Goal: Find specific page/section: Find specific page/section

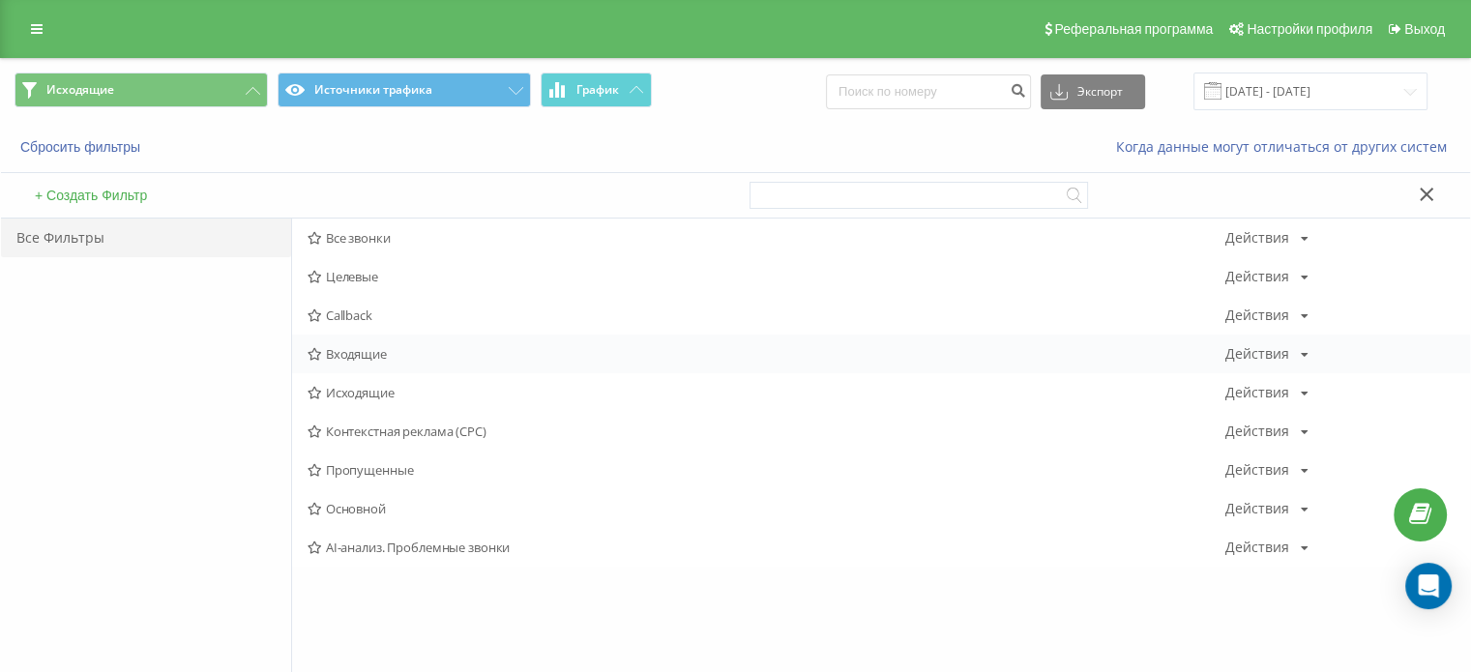
click at [394, 348] on span "Входящие" at bounding box center [767, 354] width 918 height 14
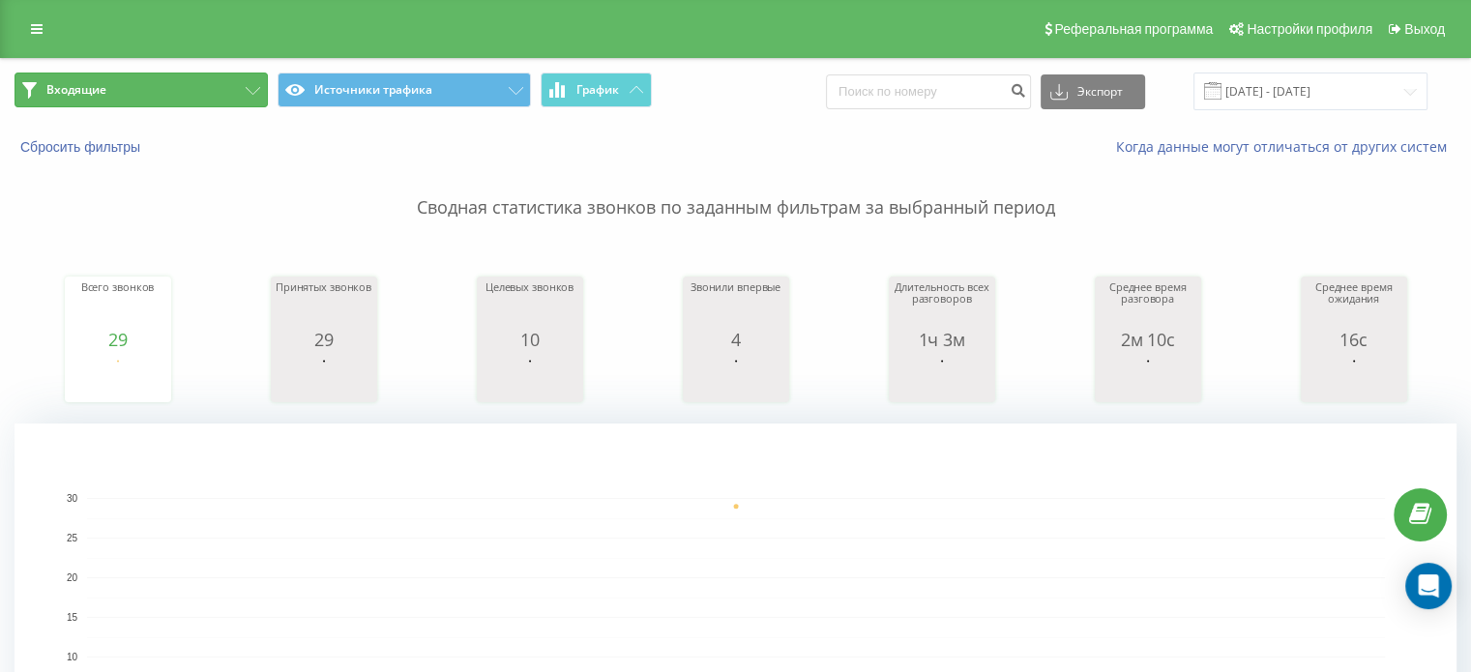
click at [142, 91] on button "Входящие" at bounding box center [141, 90] width 253 height 35
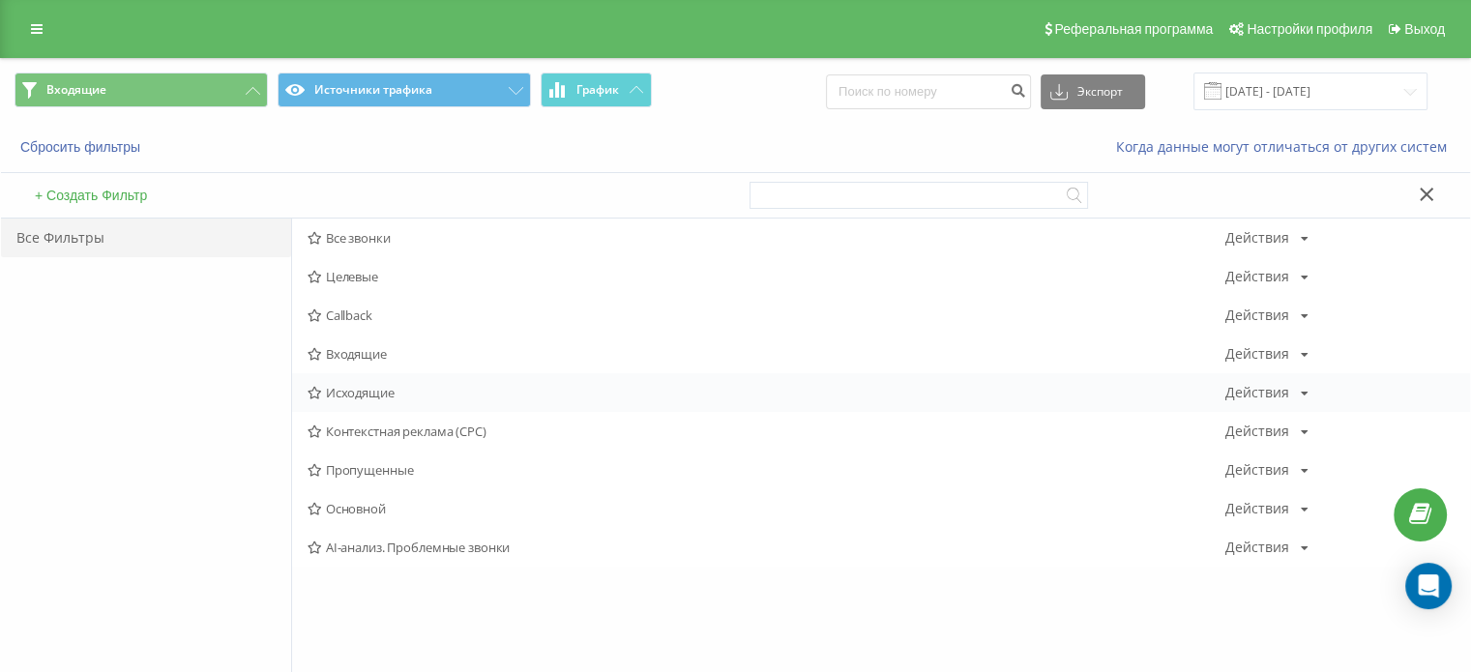
click at [383, 390] on span "Исходящие" at bounding box center [767, 393] width 918 height 14
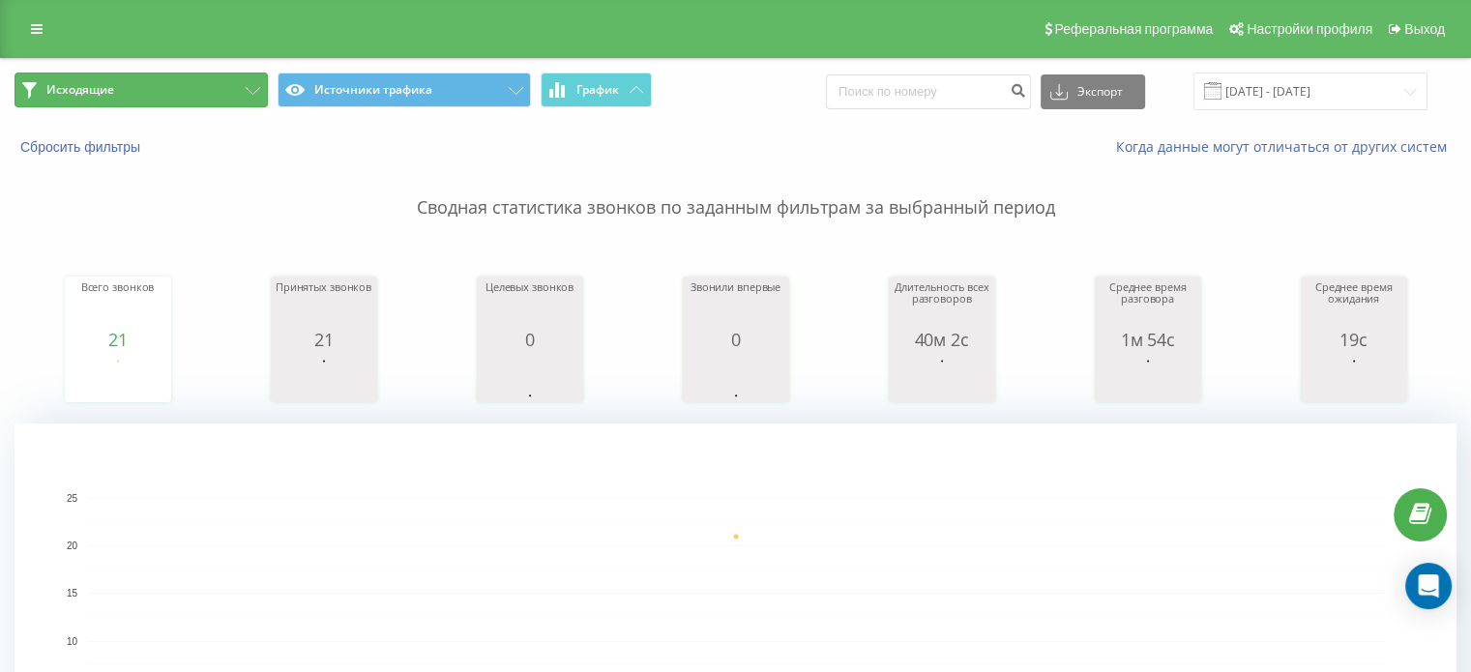
click at [244, 90] on button "Исходящие" at bounding box center [141, 90] width 253 height 35
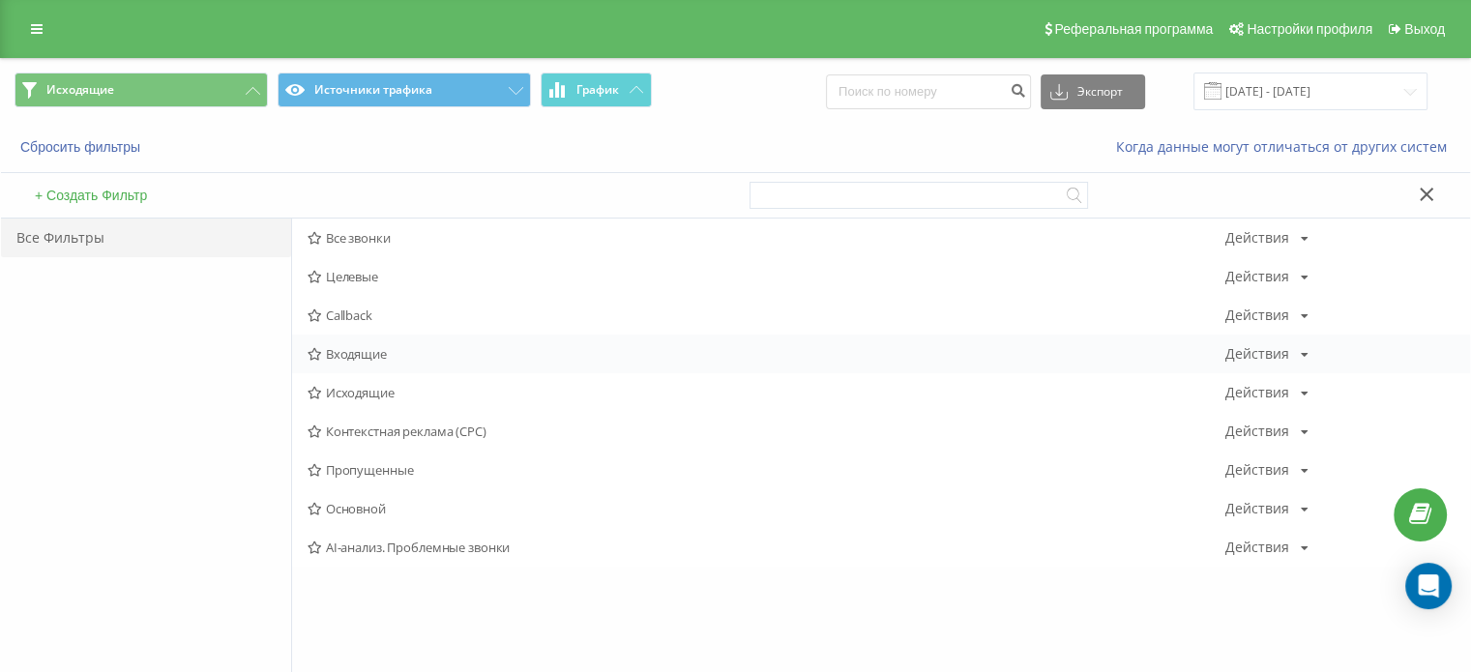
click at [399, 356] on span "Входящие" at bounding box center [767, 354] width 918 height 14
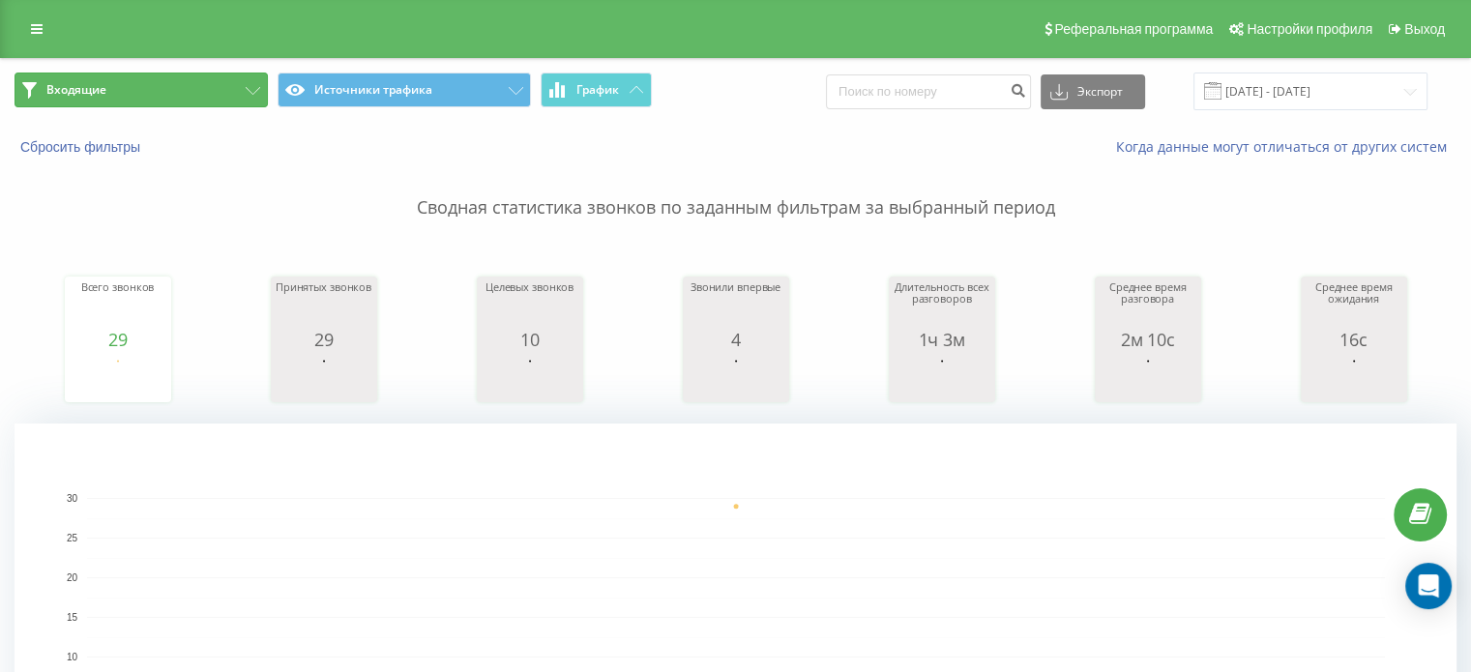
click at [228, 93] on button "Входящие" at bounding box center [141, 90] width 253 height 35
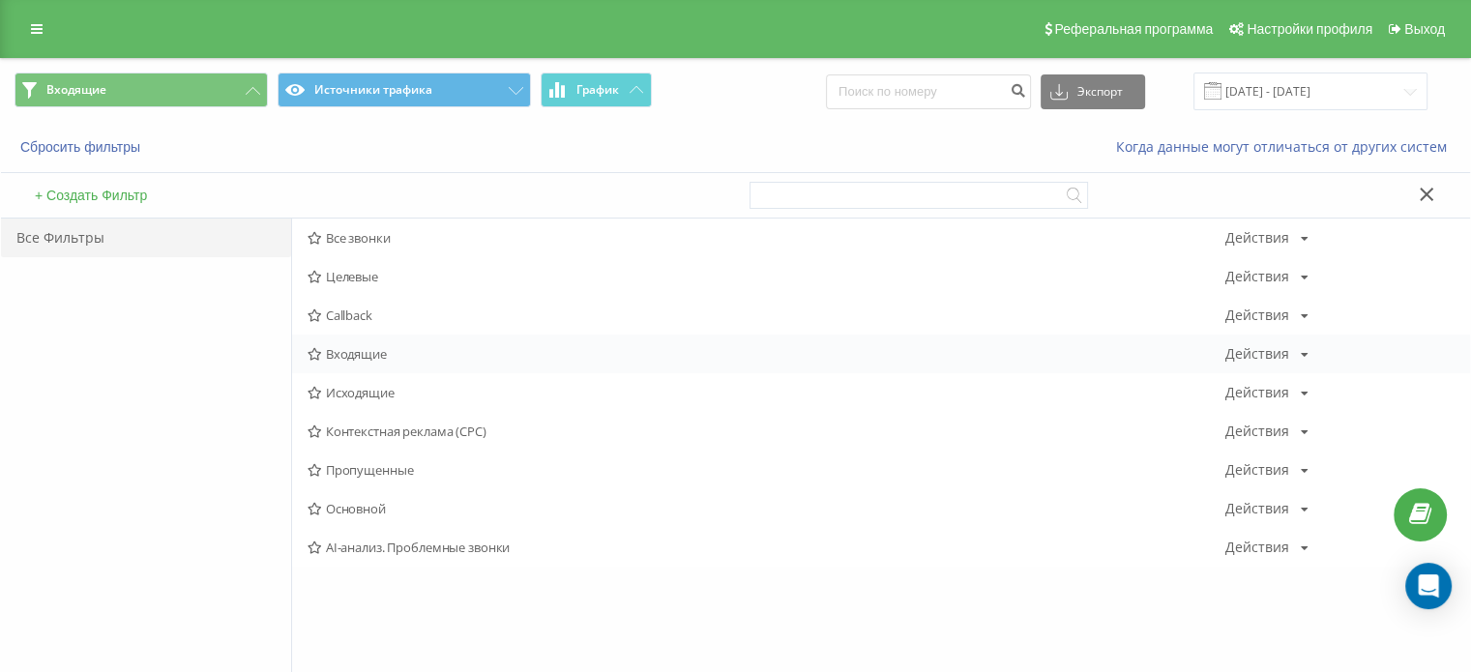
click at [375, 360] on span "Входящие" at bounding box center [767, 354] width 918 height 14
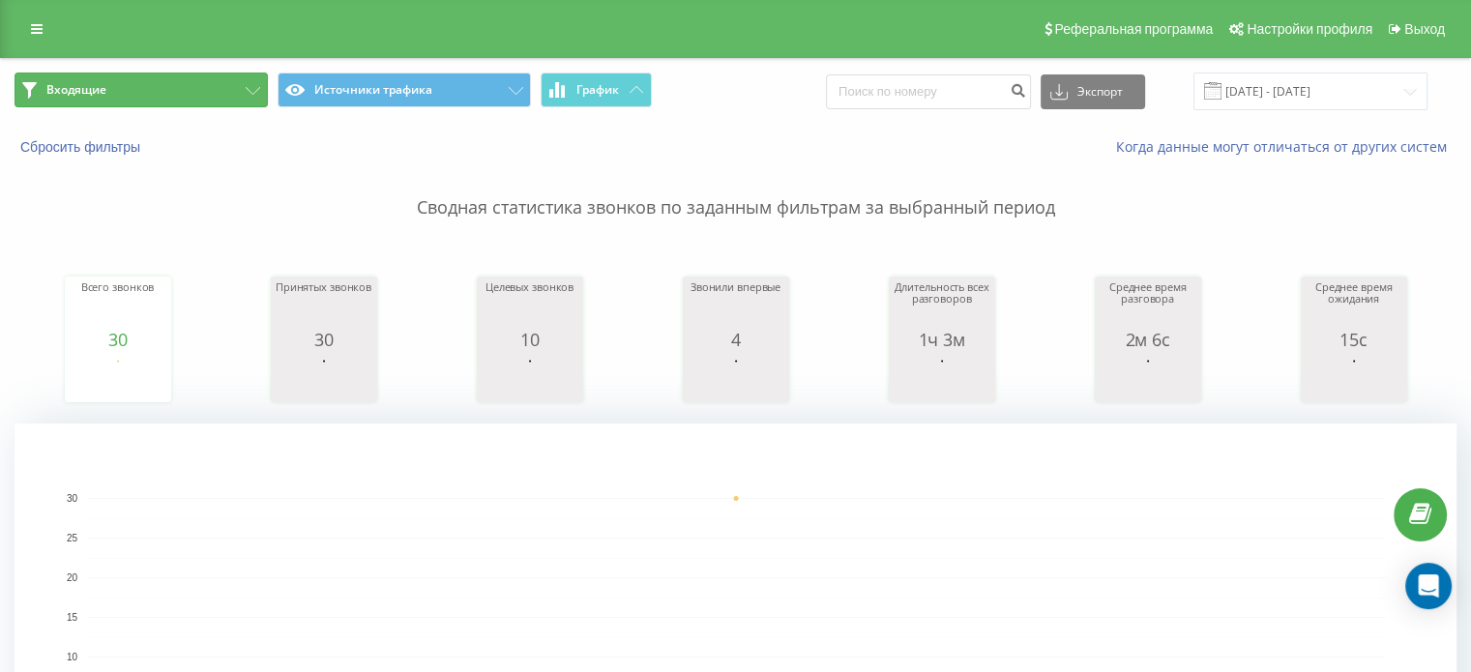
click at [151, 84] on button "Входящие" at bounding box center [141, 90] width 253 height 35
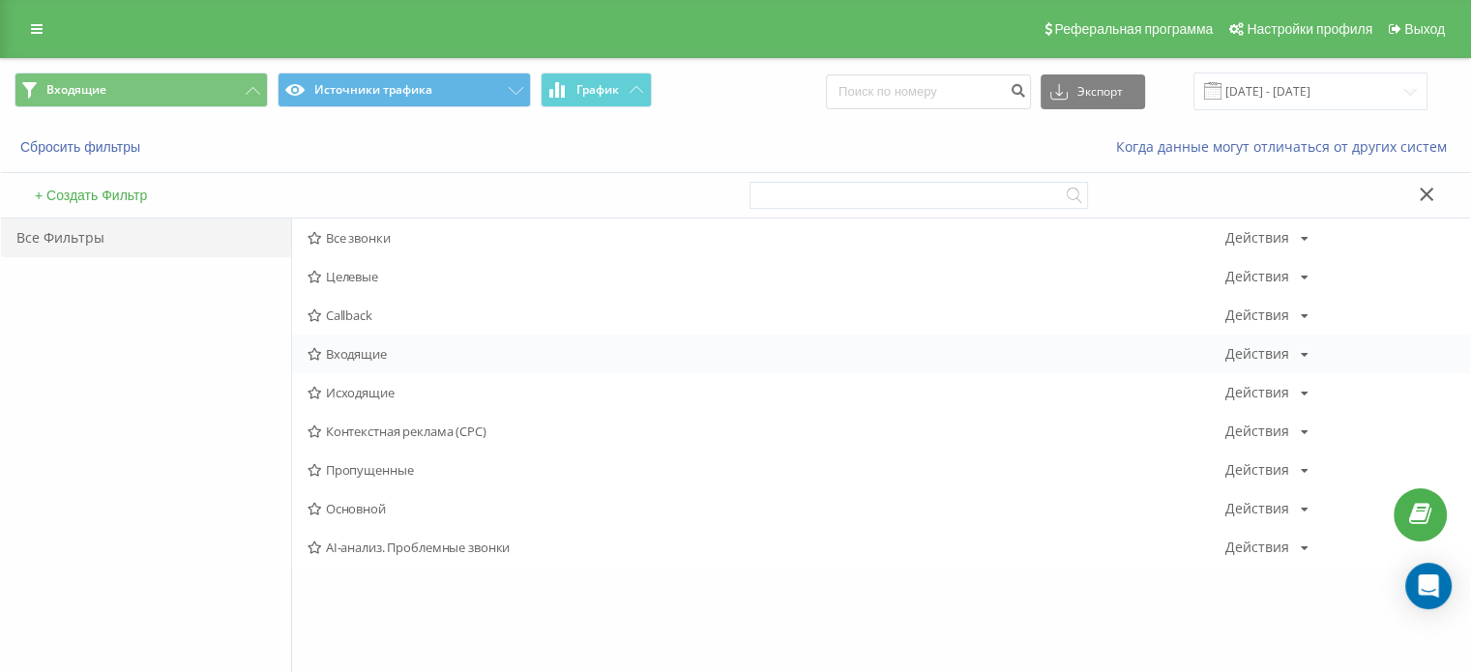
click at [362, 354] on span "Входящие" at bounding box center [767, 354] width 918 height 14
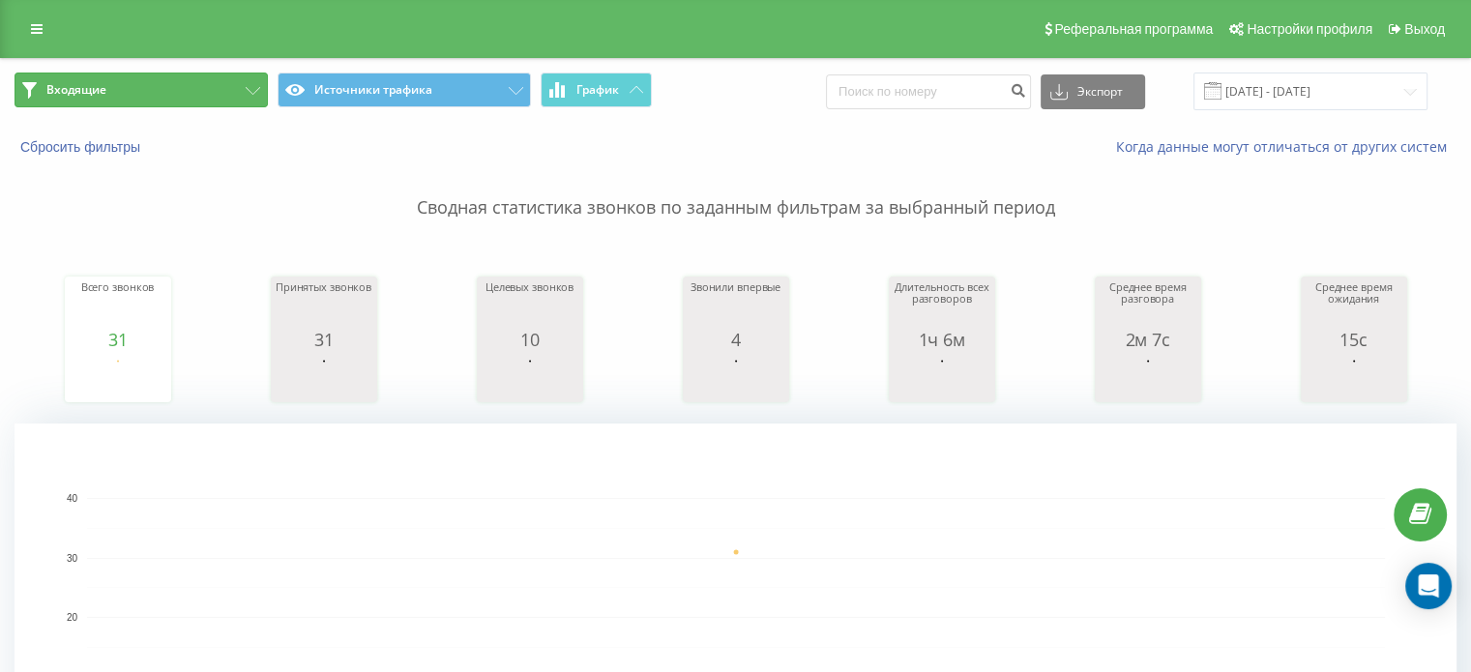
click at [155, 92] on button "Входящие" at bounding box center [141, 90] width 253 height 35
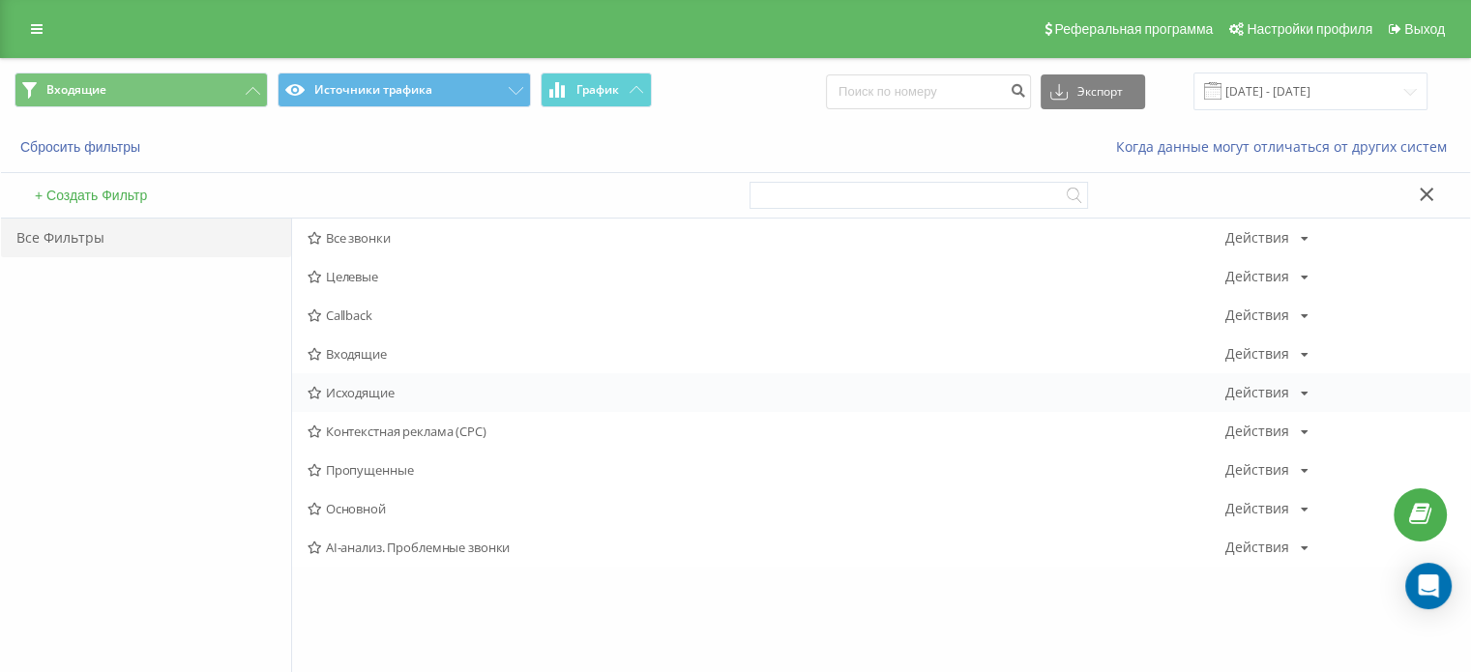
click at [360, 404] on div "Исходящие Действия Редактировать Копировать Удалить По умолчанию Поделиться" at bounding box center [881, 392] width 1178 height 39
click at [362, 391] on span "Исходящие" at bounding box center [767, 393] width 918 height 14
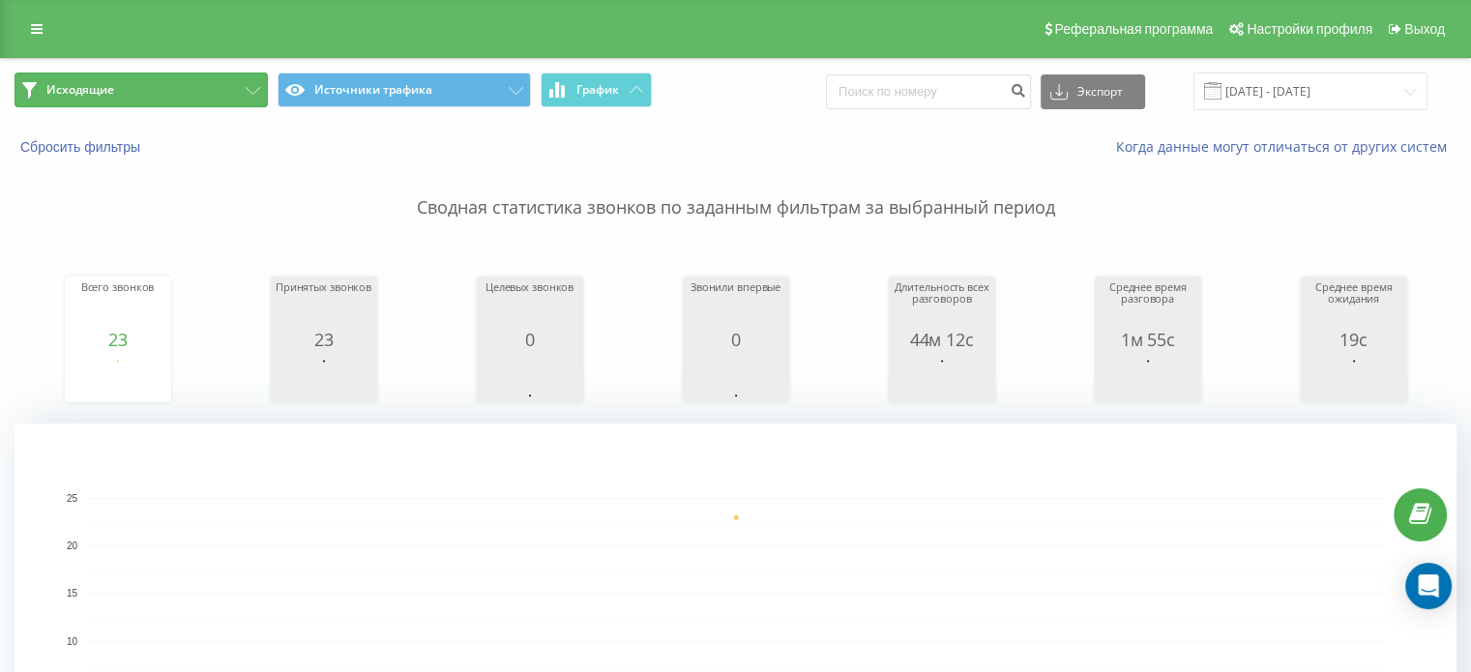
click at [125, 101] on button "Исходящие" at bounding box center [141, 90] width 253 height 35
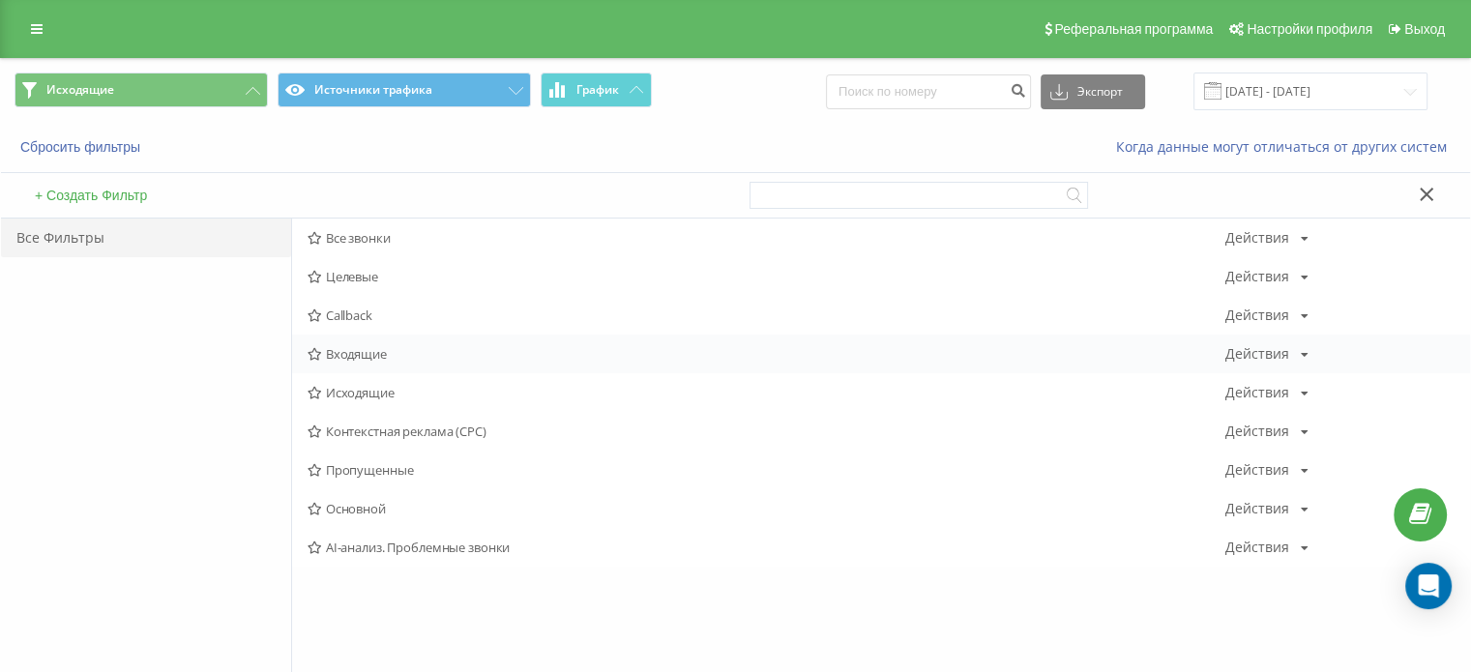
click at [353, 348] on span "Входящие" at bounding box center [767, 354] width 918 height 14
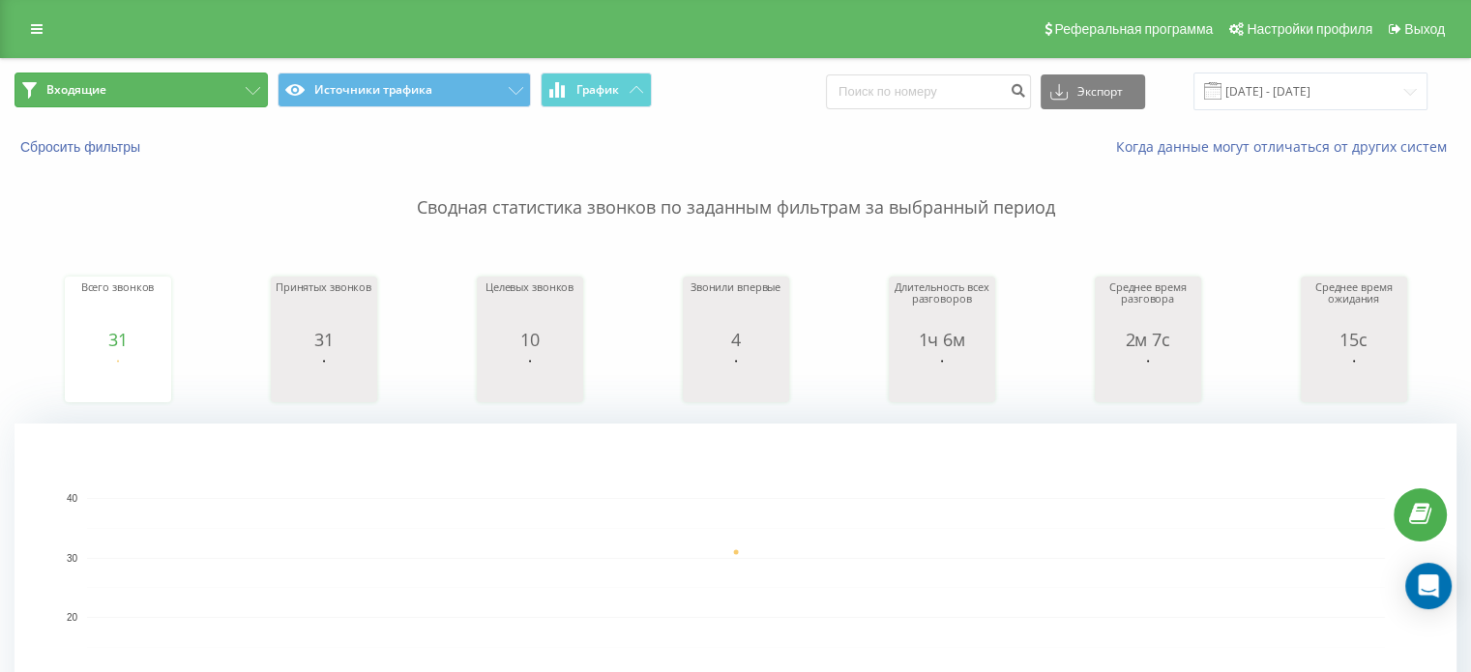
click at [177, 102] on button "Входящие" at bounding box center [141, 90] width 253 height 35
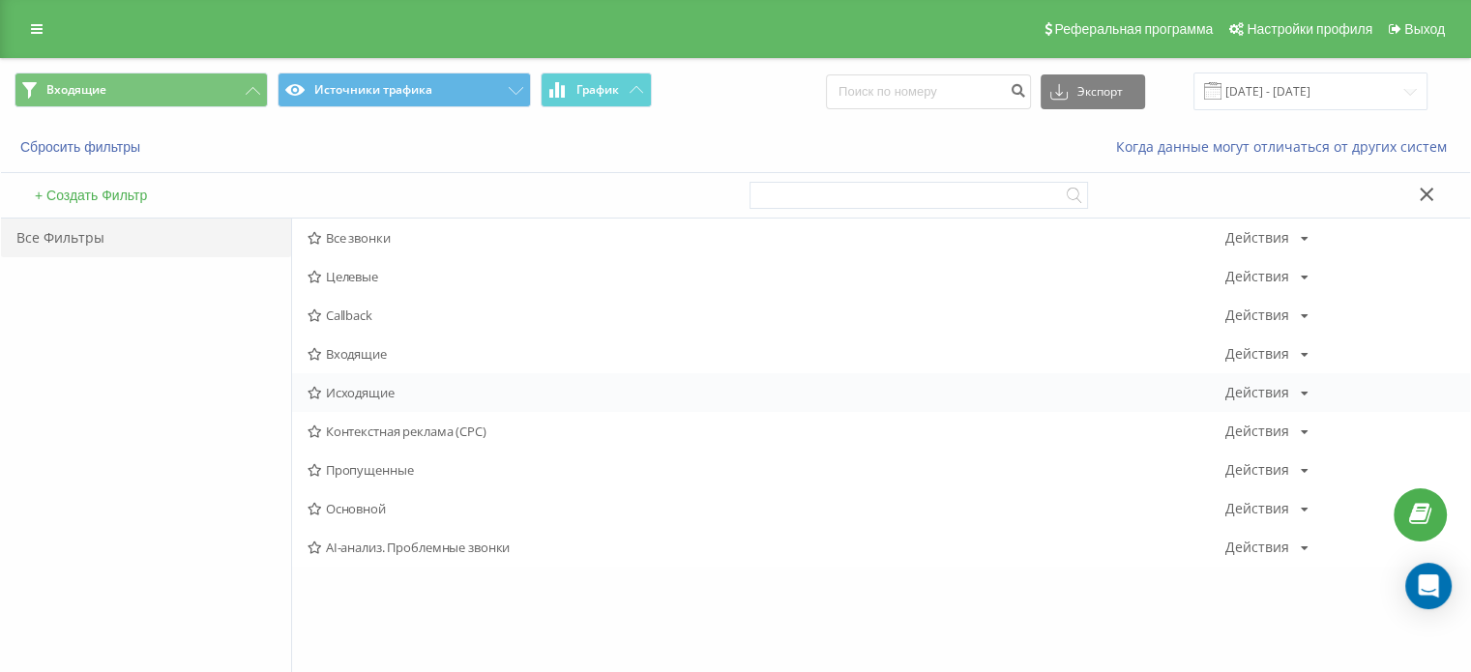
click at [391, 399] on span "Исходящие" at bounding box center [767, 393] width 918 height 14
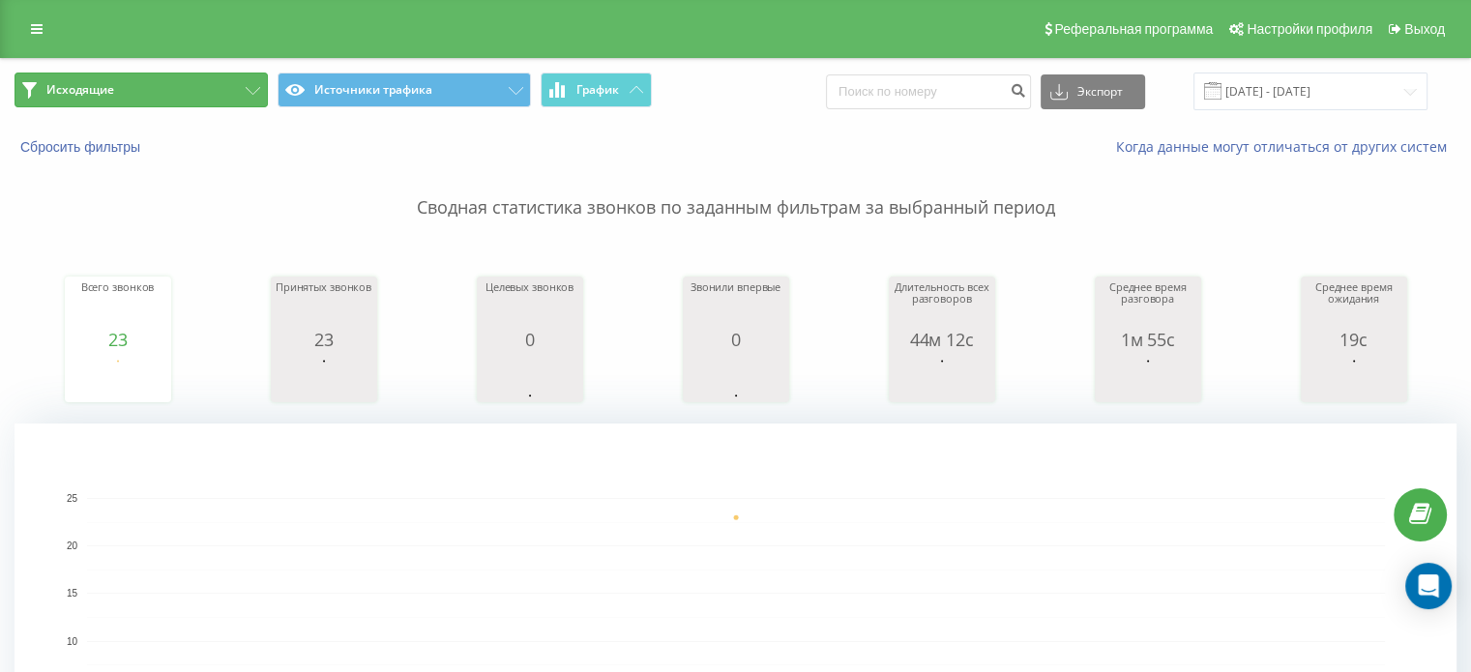
click at [183, 86] on button "Исходящие" at bounding box center [141, 90] width 253 height 35
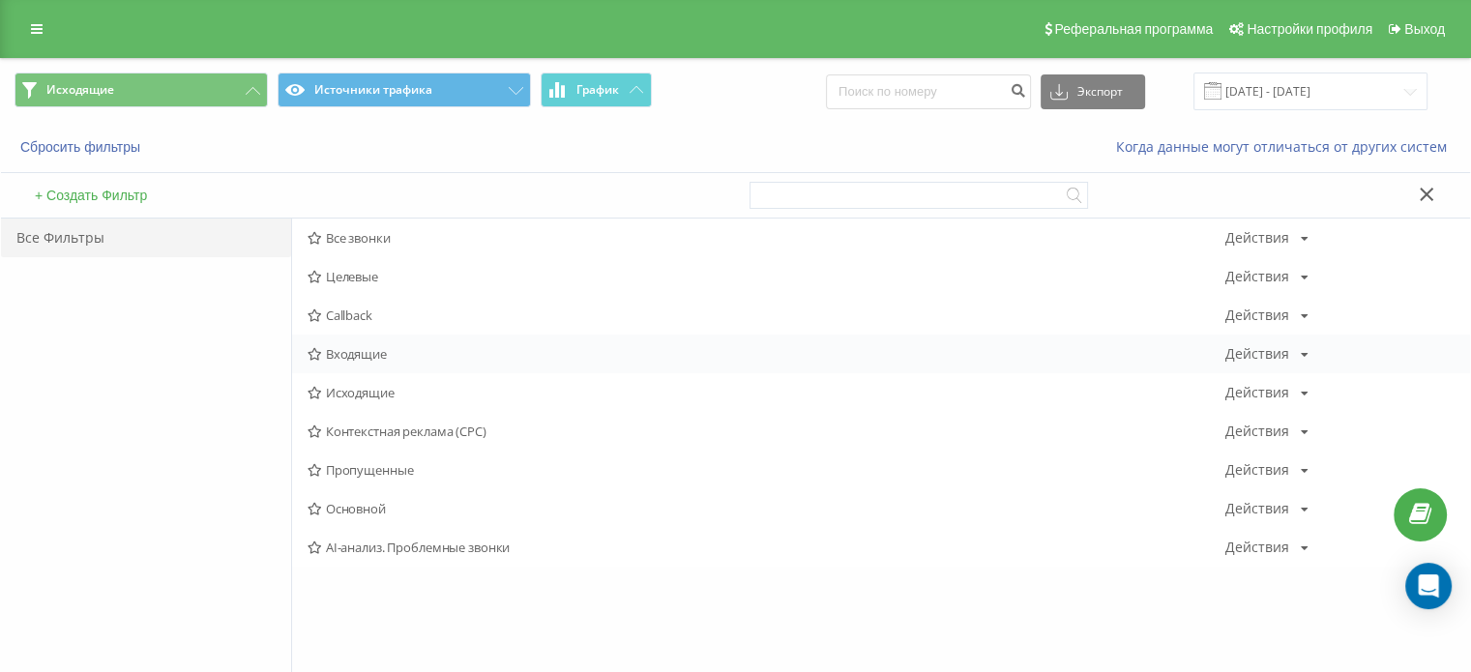
click at [378, 357] on span "Входящие" at bounding box center [767, 354] width 918 height 14
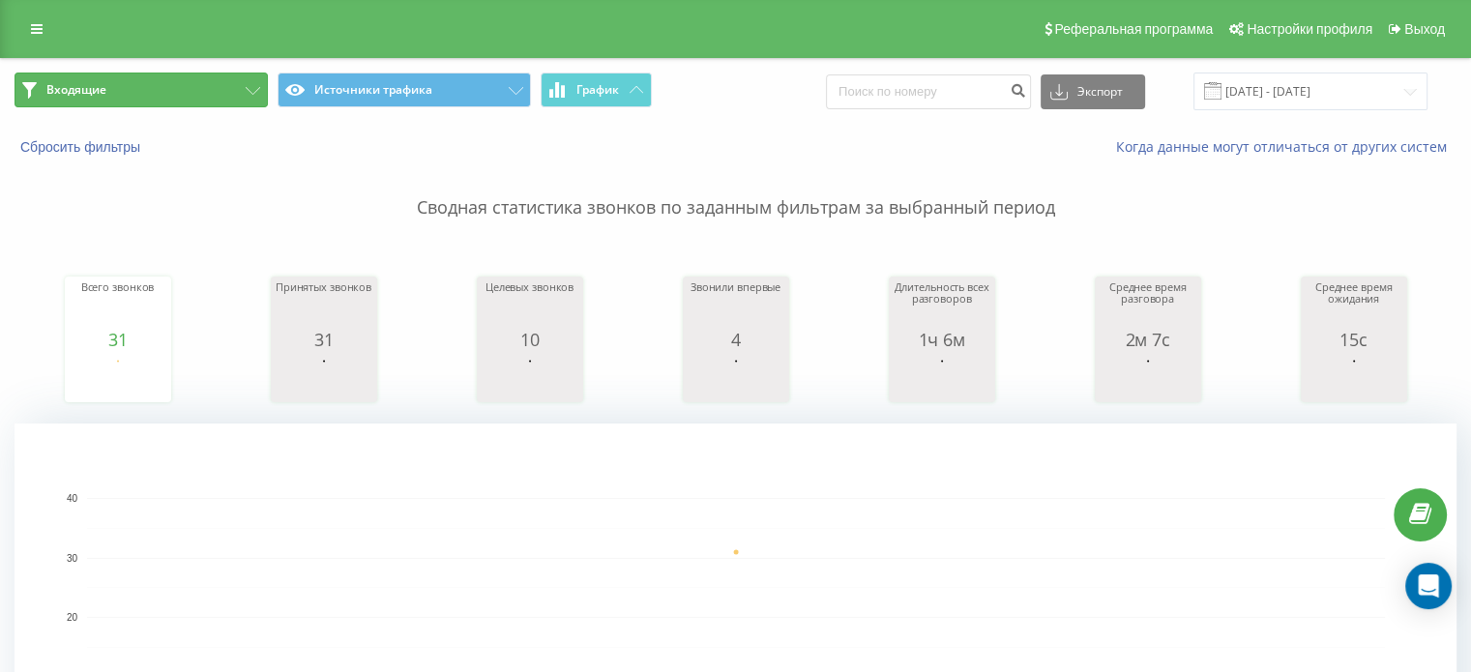
click at [249, 84] on button "Входящие" at bounding box center [141, 90] width 253 height 35
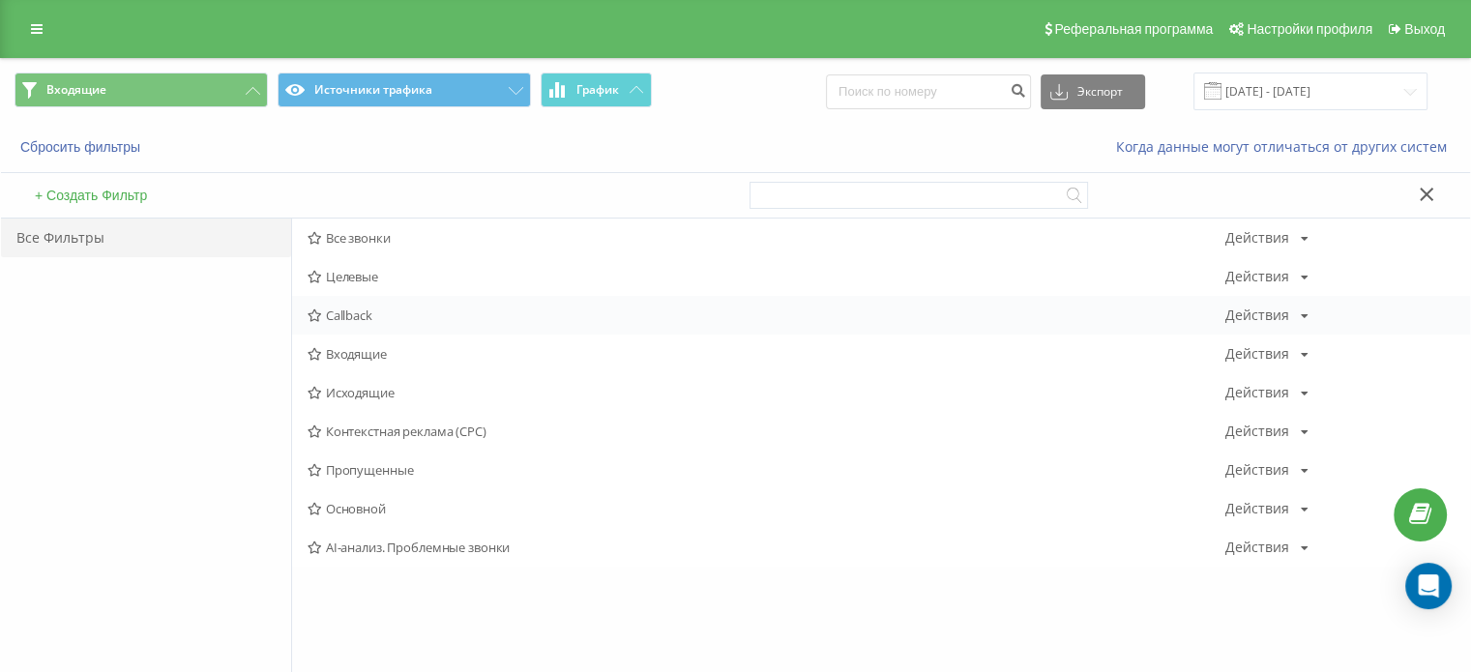
click at [363, 332] on div "Callback Действия Редактировать Копировать Удалить По умолчанию Поделиться" at bounding box center [881, 315] width 1178 height 39
click at [359, 347] on span "Входящие" at bounding box center [767, 354] width 918 height 14
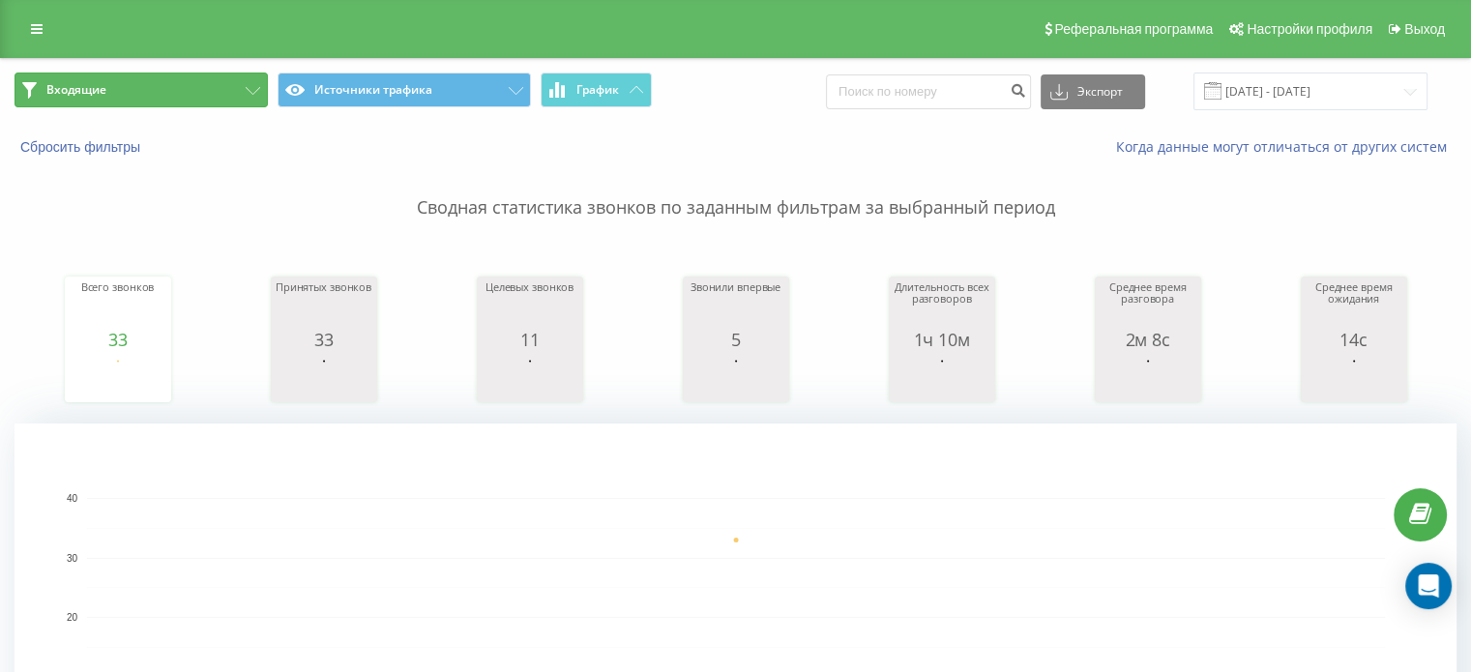
click at [193, 84] on button "Входящие" at bounding box center [141, 90] width 253 height 35
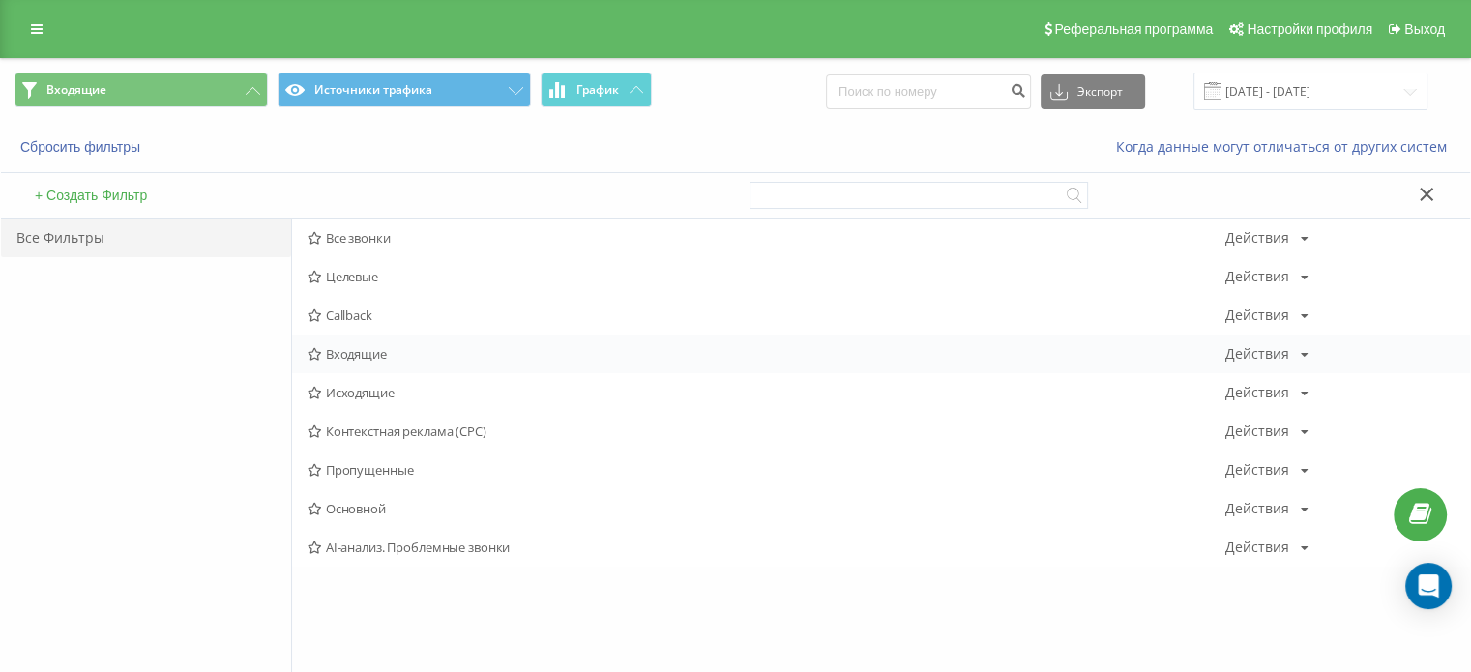
click at [410, 339] on div "Входящие Действия Редактировать Копировать Удалить По умолчанию Поделиться" at bounding box center [881, 354] width 1178 height 39
click at [402, 359] on span "Входящие" at bounding box center [767, 354] width 918 height 14
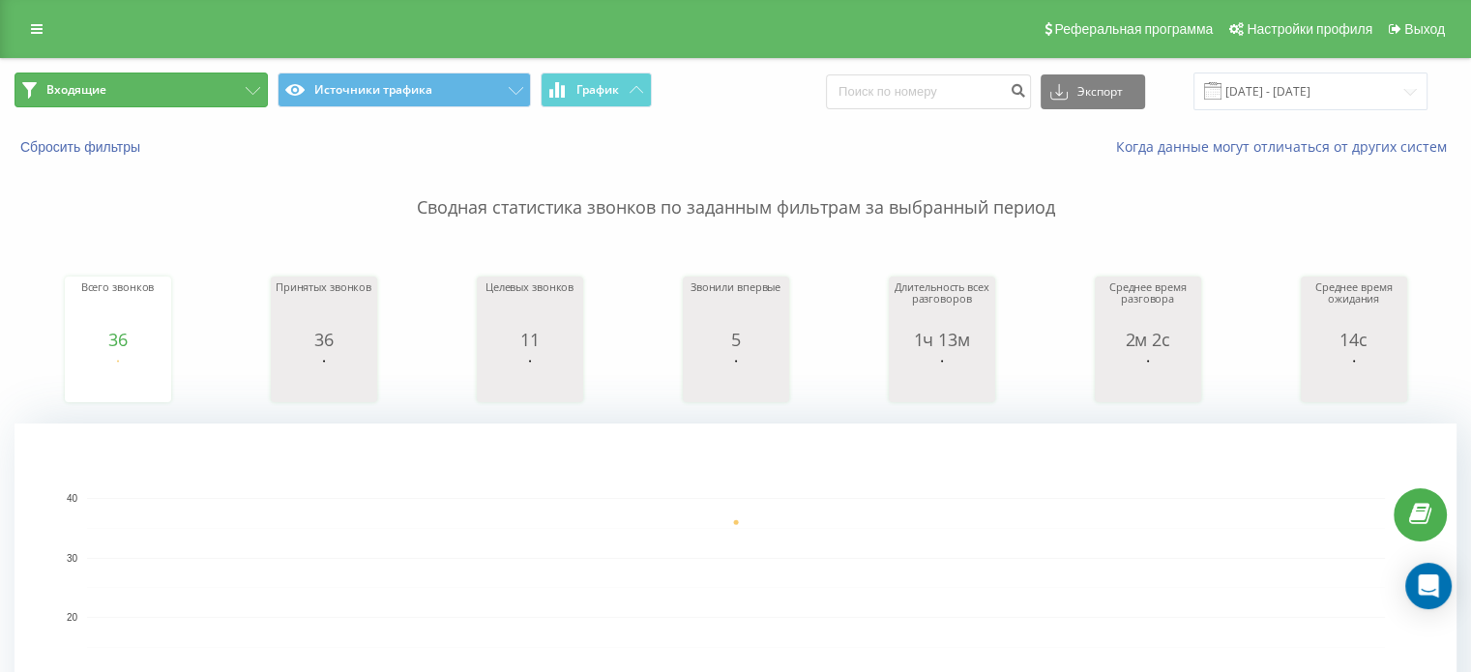
click at [177, 82] on button "Входящие" at bounding box center [141, 90] width 253 height 35
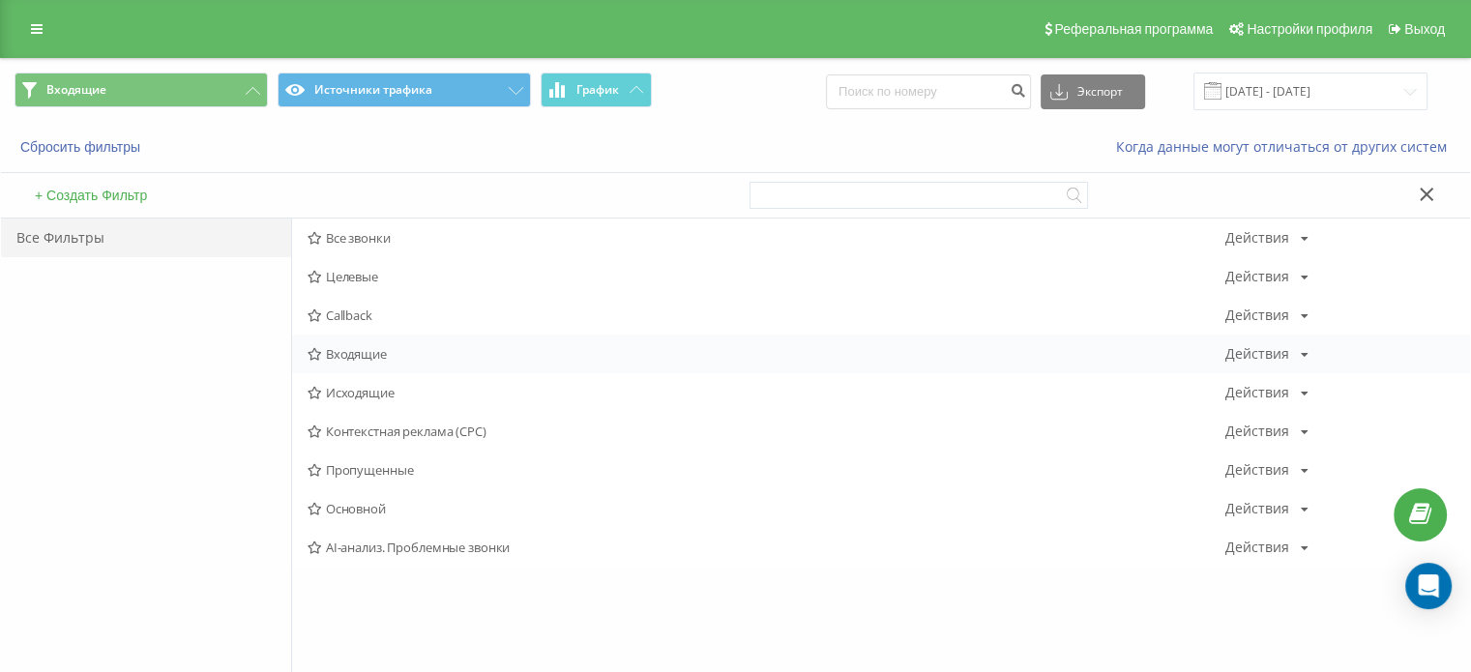
click at [387, 351] on span "Входящие" at bounding box center [767, 354] width 918 height 14
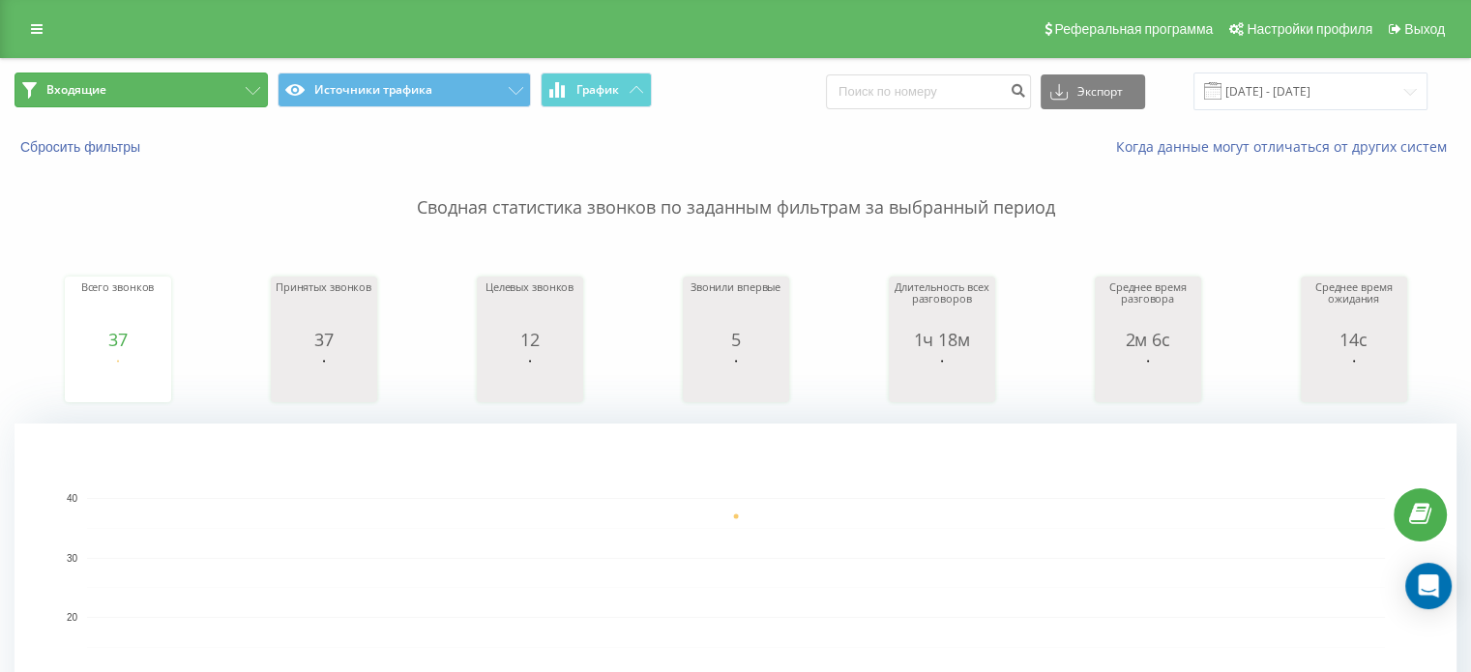
drag, startPoint x: 141, startPoint y: 88, endPoint x: 150, endPoint y: 131, distance: 43.4
click at [140, 88] on button "Входящие" at bounding box center [141, 90] width 253 height 35
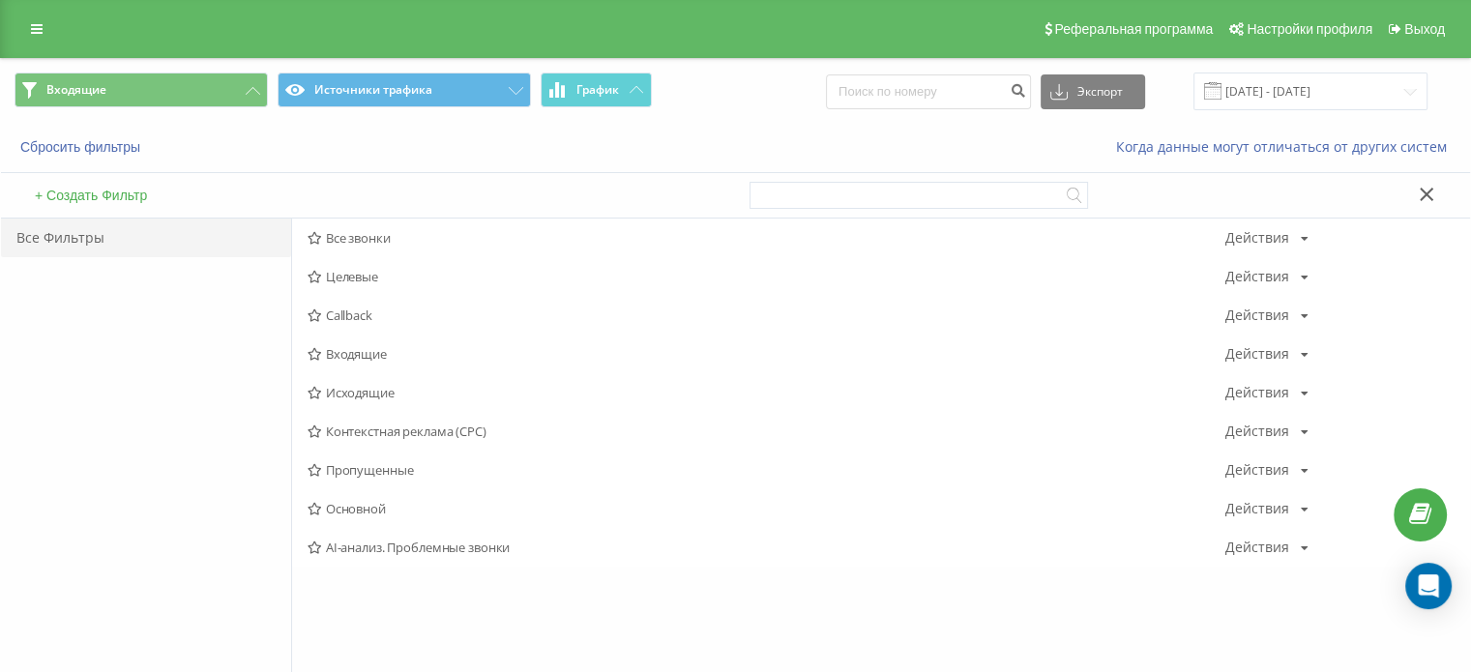
click at [368, 353] on span "Входящие" at bounding box center [767, 354] width 918 height 14
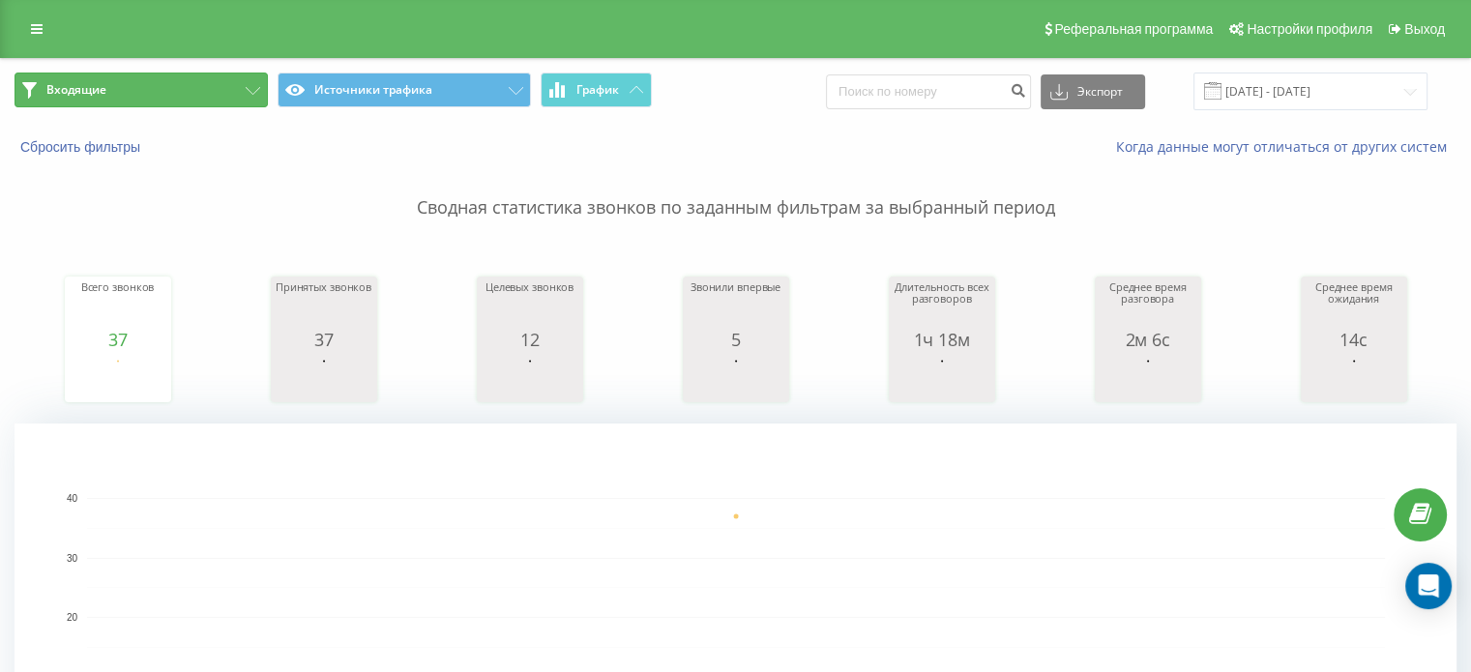
click at [127, 76] on button "Входящие" at bounding box center [141, 90] width 253 height 35
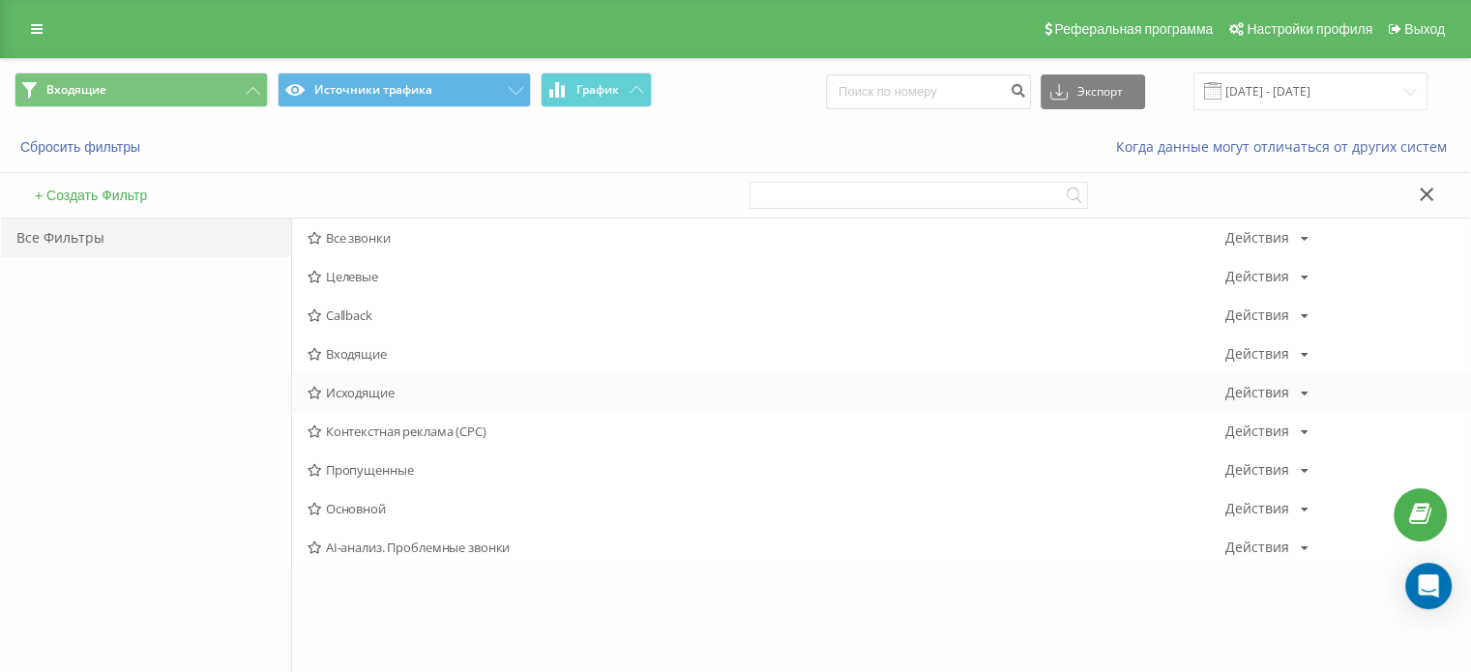
click at [371, 390] on span "Исходящие" at bounding box center [767, 393] width 918 height 14
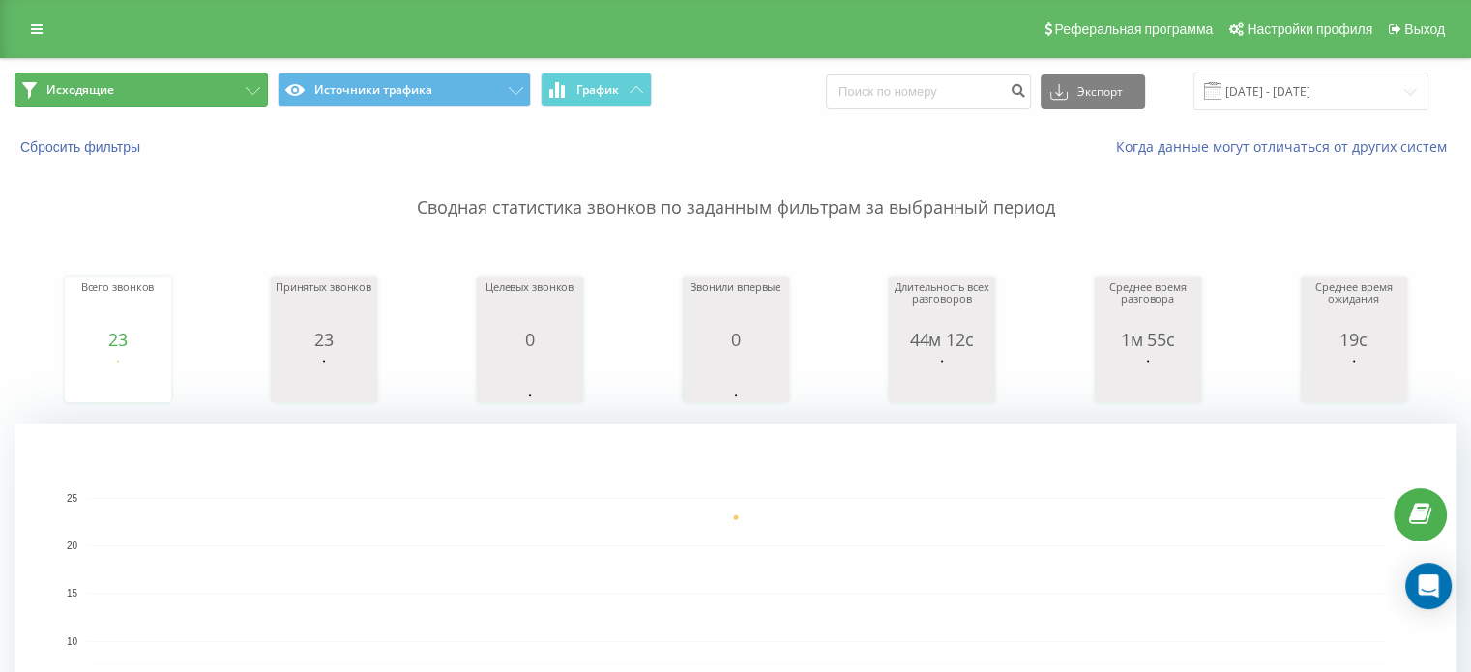
click at [128, 78] on button "Исходящие" at bounding box center [141, 90] width 253 height 35
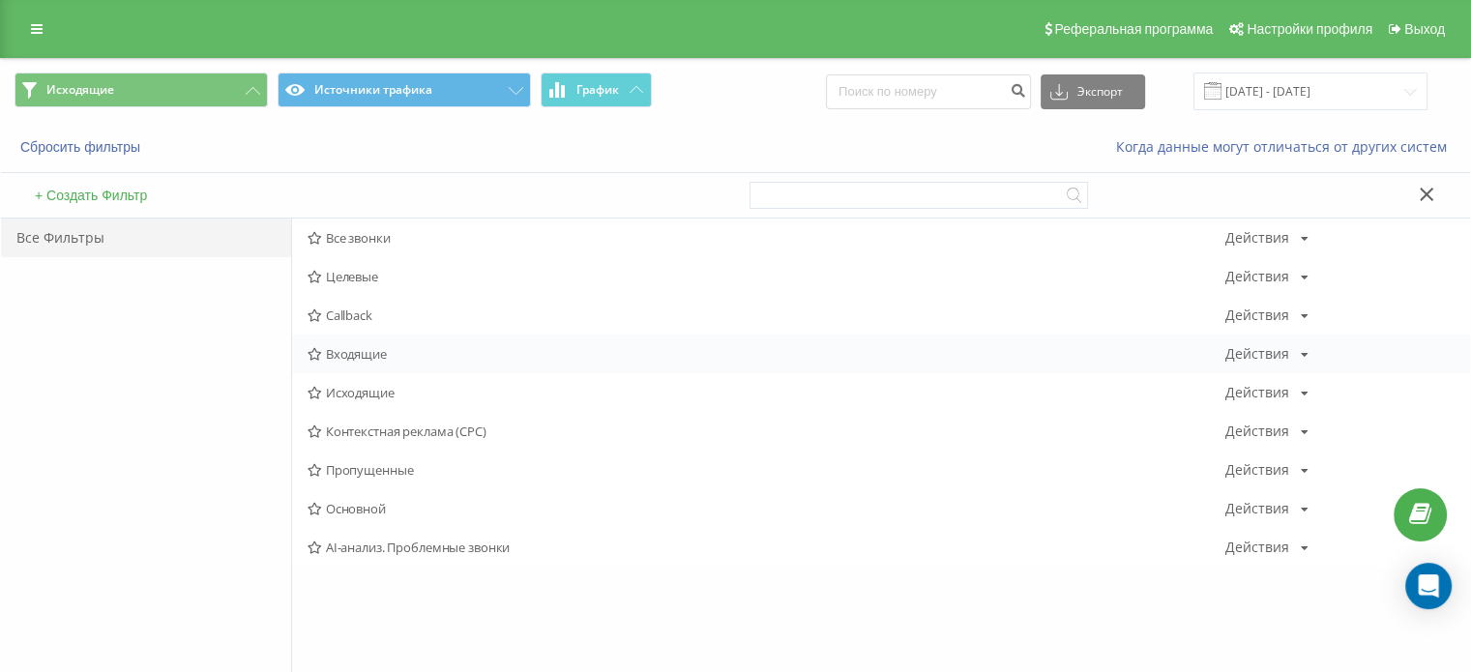
click at [375, 360] on span "Входящие" at bounding box center [767, 354] width 918 height 14
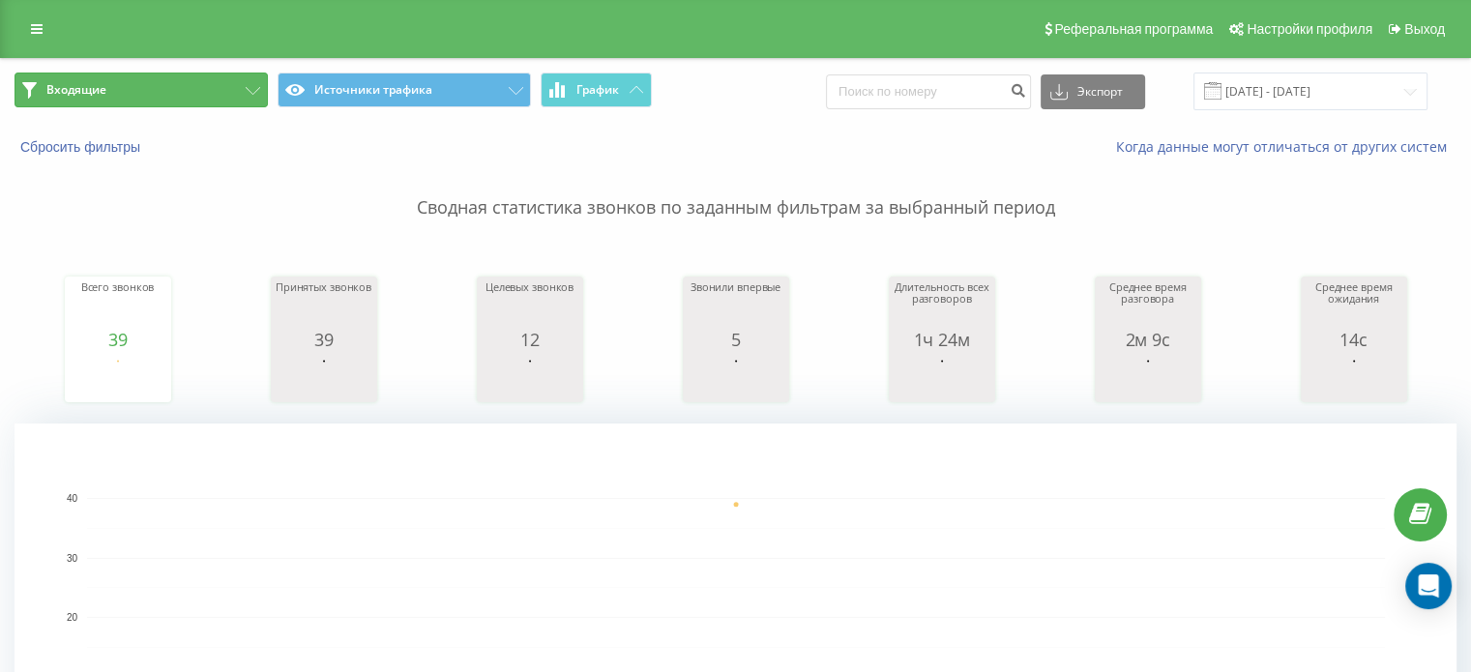
click at [257, 97] on button "Входящие" at bounding box center [141, 90] width 253 height 35
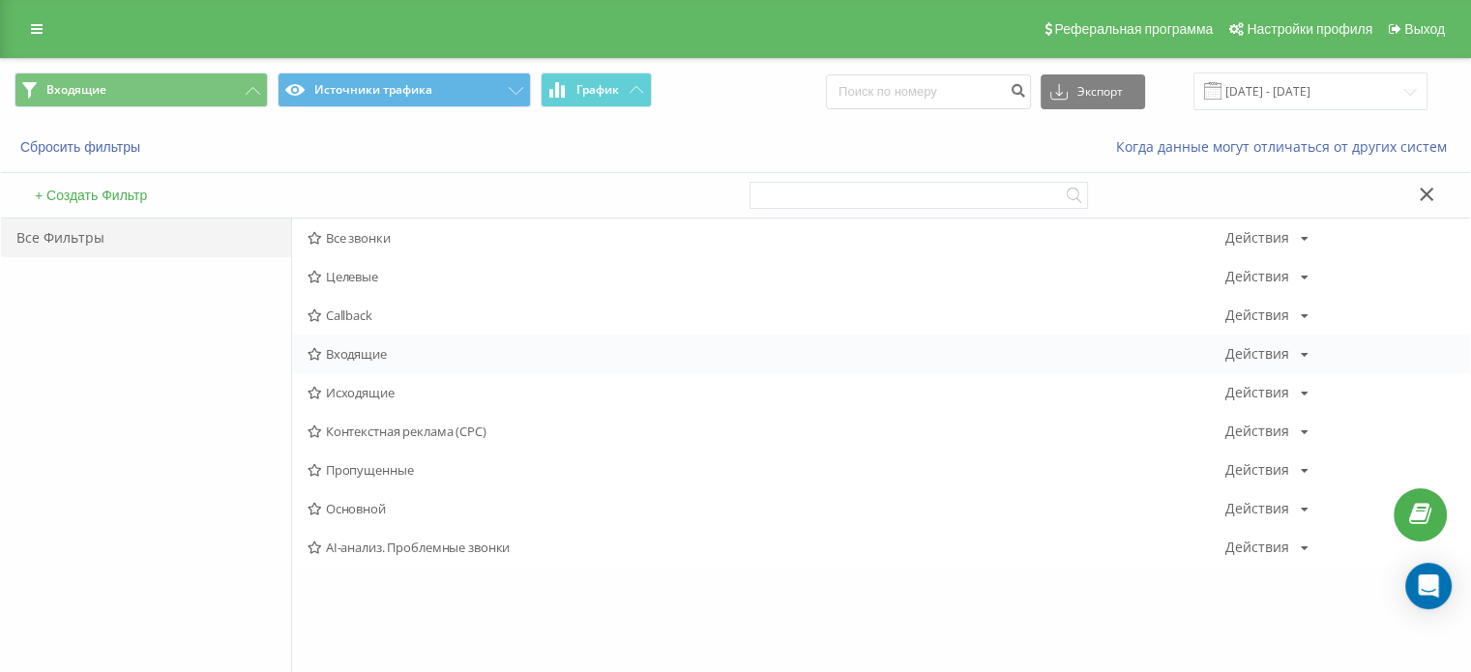
click at [374, 360] on span "Входящие" at bounding box center [767, 354] width 918 height 14
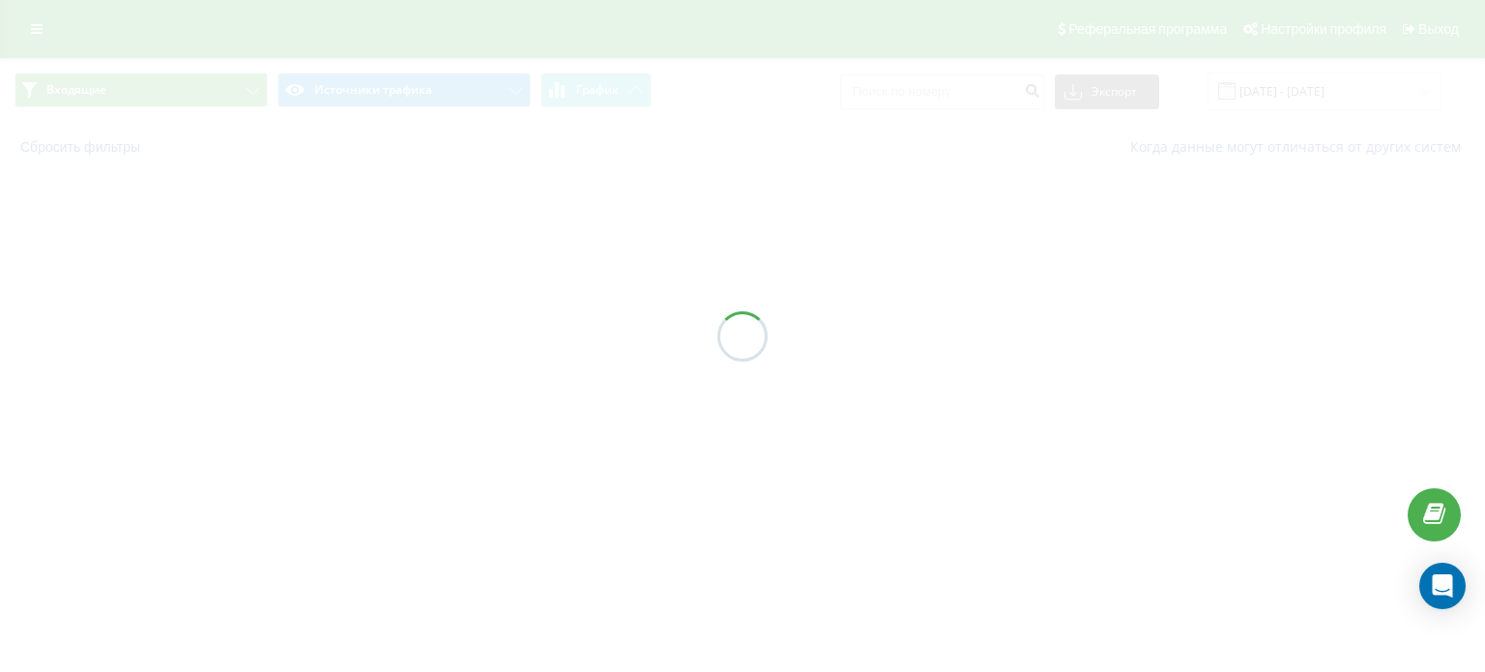
click at [138, 92] on div at bounding box center [742, 336] width 1485 height 672
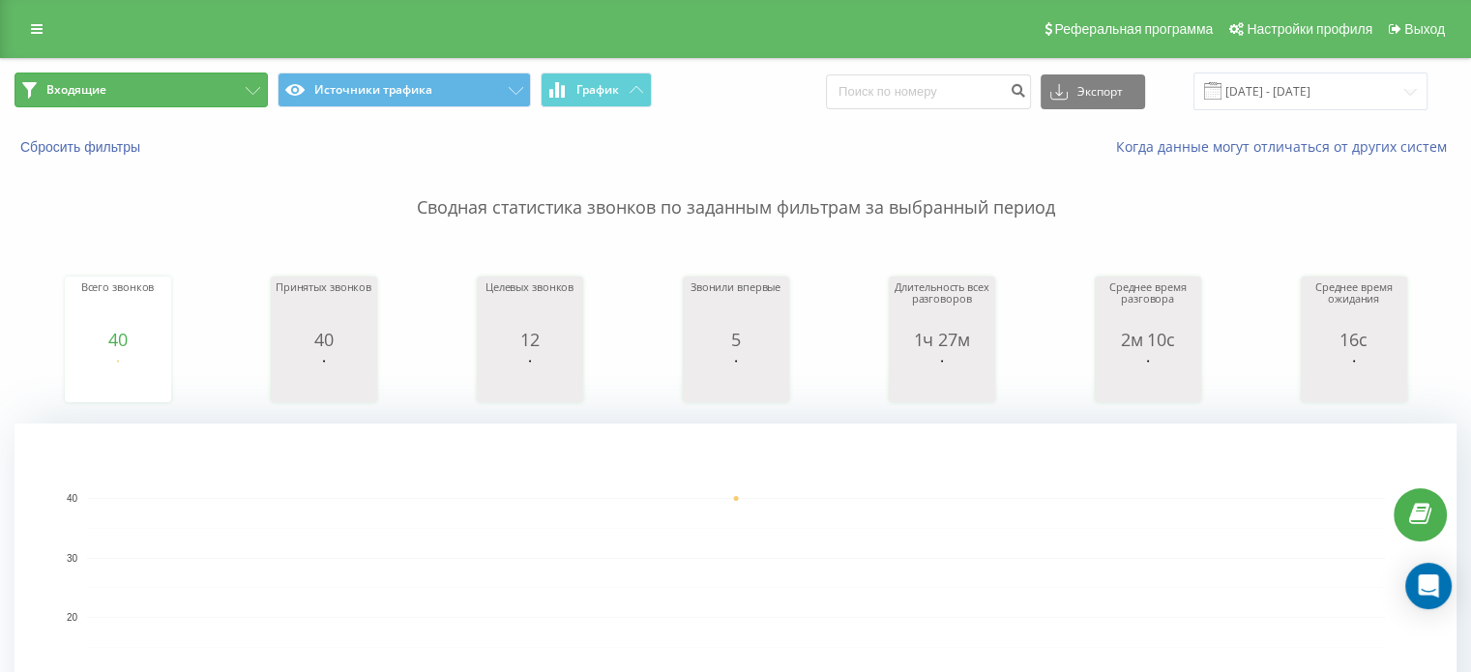
click at [132, 89] on button "Входящие" at bounding box center [141, 90] width 253 height 35
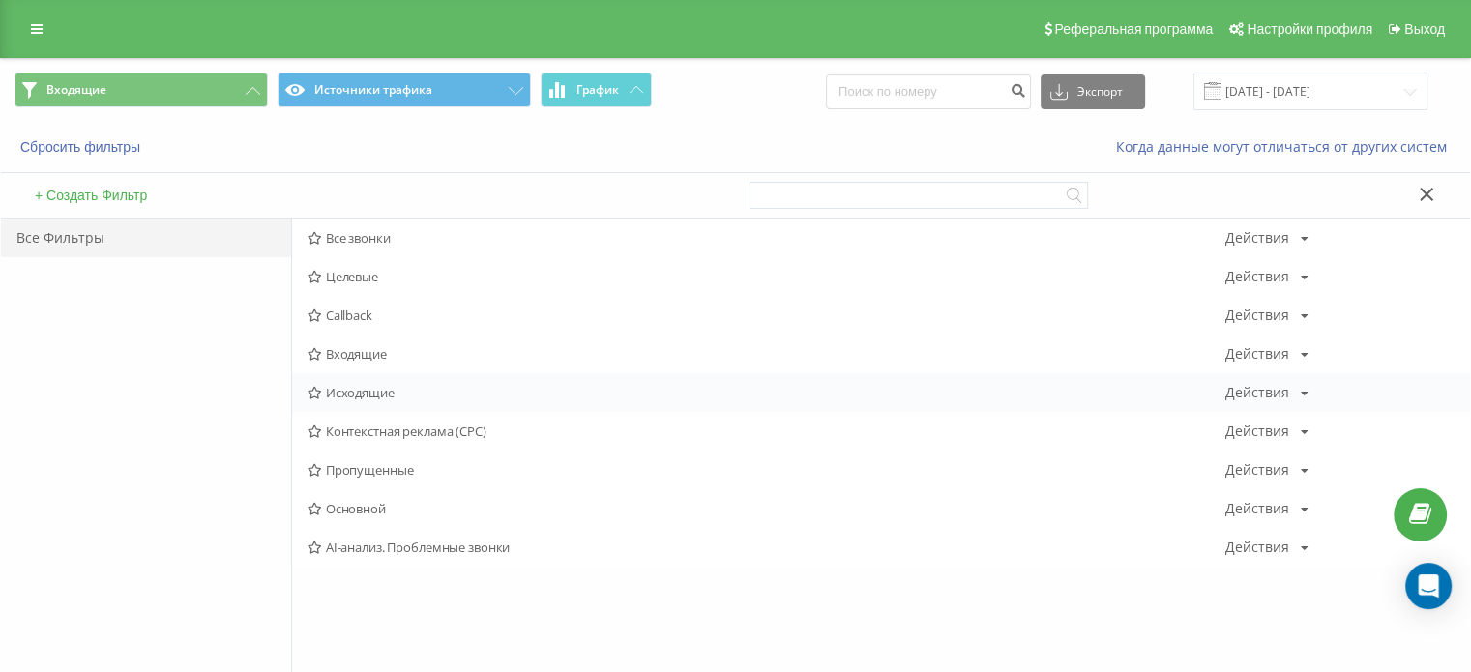
click at [357, 390] on span "Исходящие" at bounding box center [767, 393] width 918 height 14
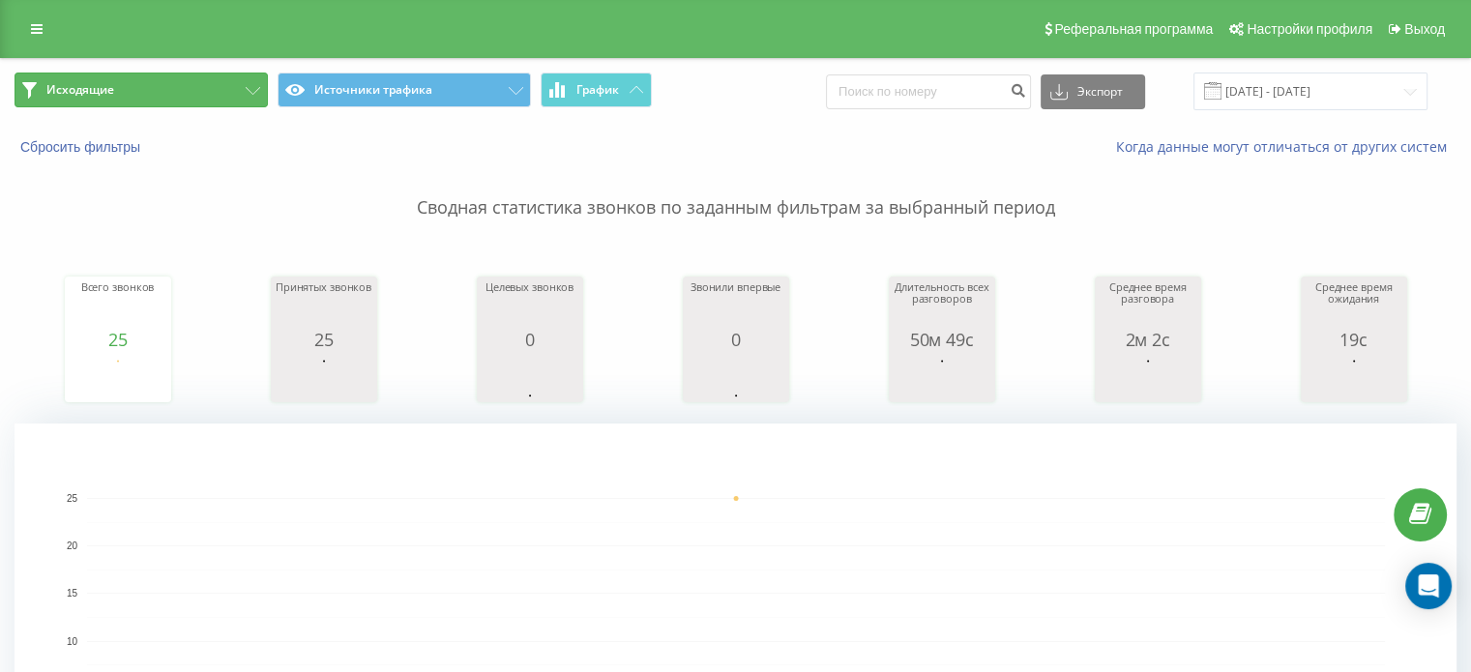
click at [184, 100] on button "Исходящие" at bounding box center [141, 90] width 253 height 35
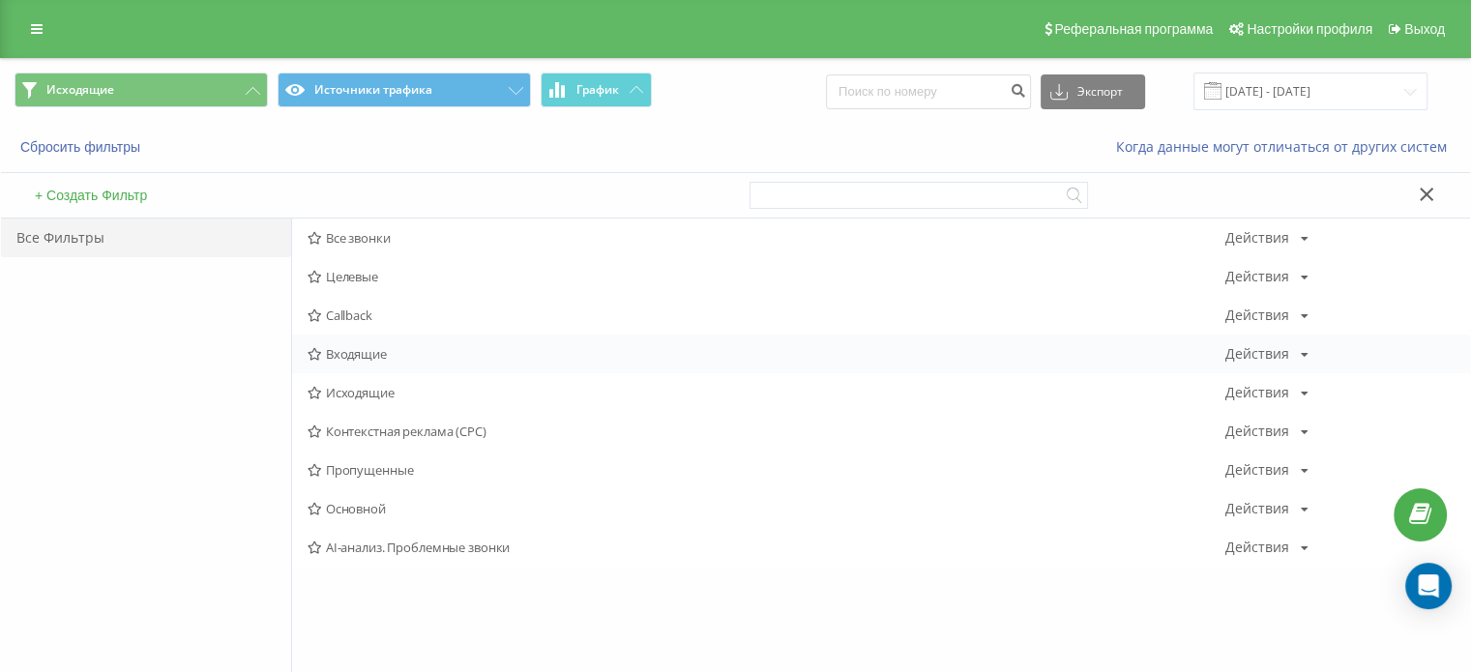
click at [366, 359] on span "Входящие" at bounding box center [767, 354] width 918 height 14
